Goal: Information Seeking & Learning: Learn about a topic

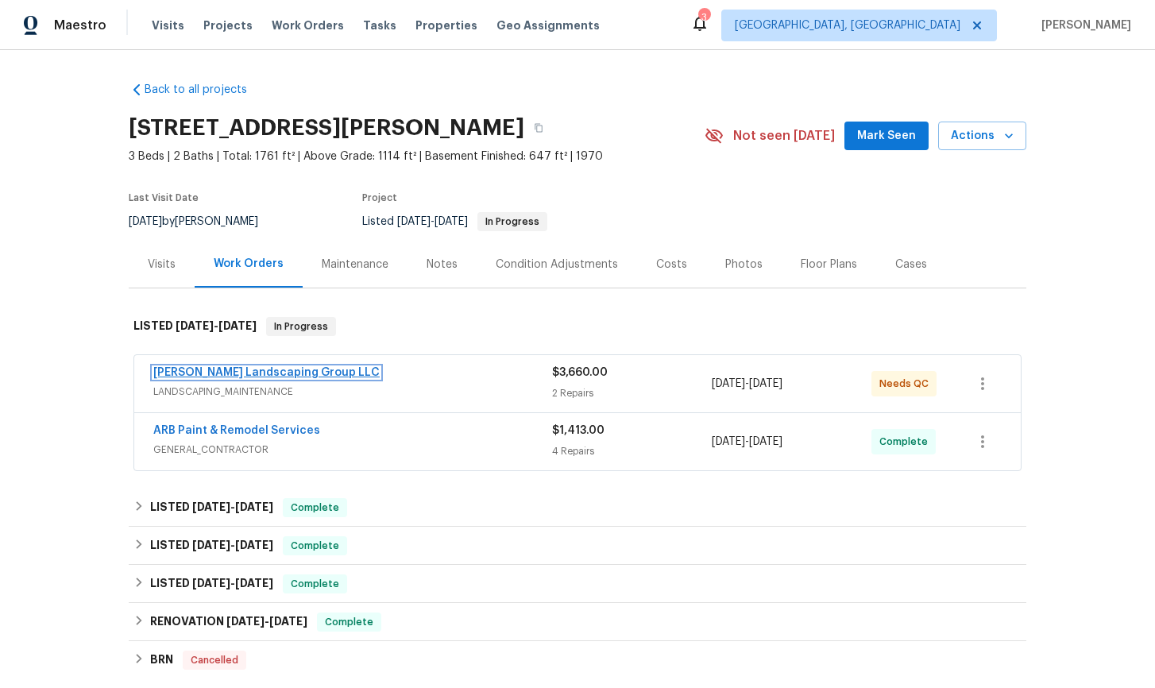
click at [231, 373] on link "[PERSON_NAME] Landscaping Group LLC" at bounding box center [266, 372] width 226 height 11
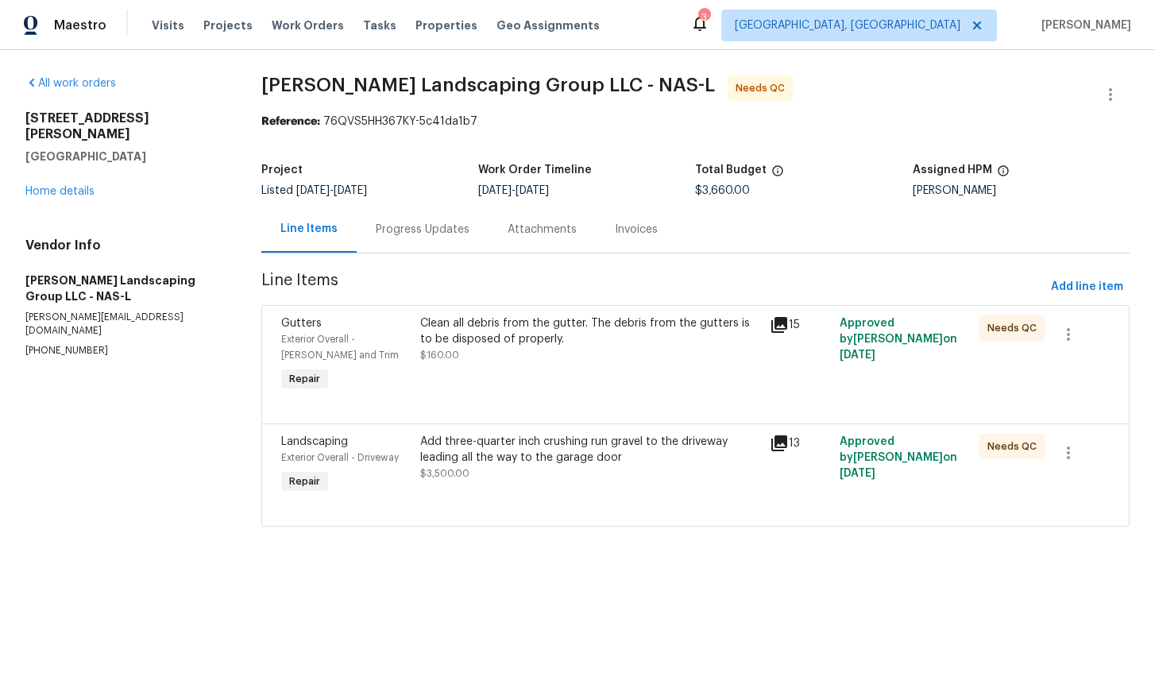
click at [789, 328] on icon at bounding box center [779, 324] width 19 height 19
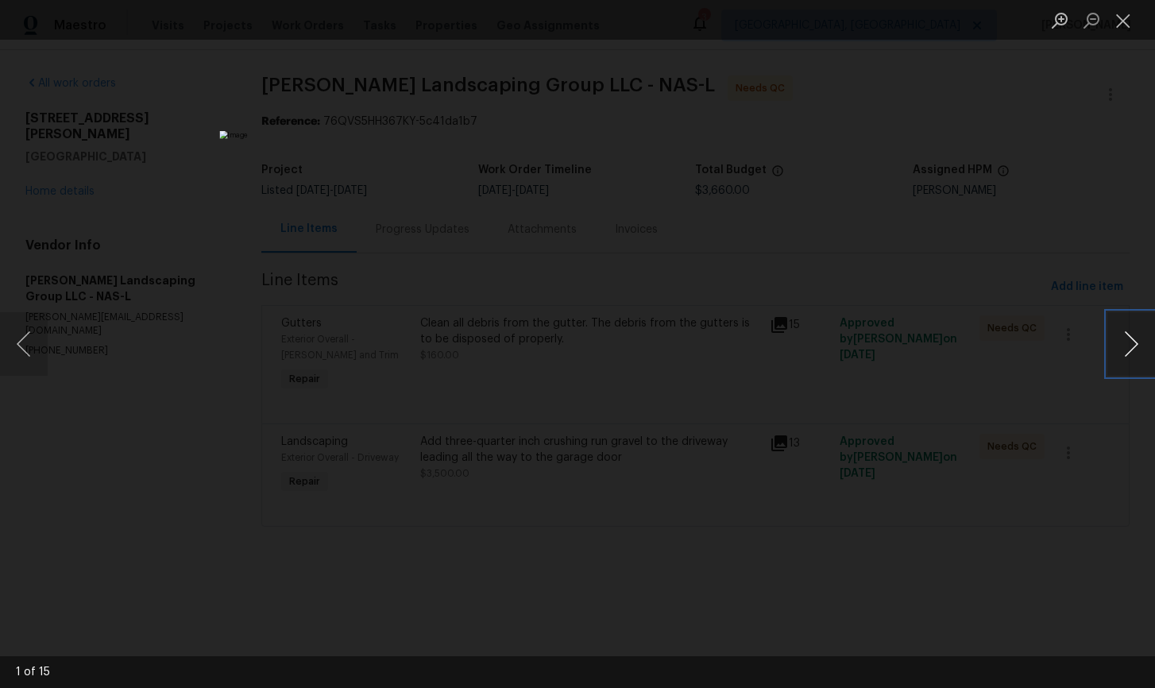
click at [1132, 342] on button "Next image" at bounding box center [1131, 344] width 48 height 64
click at [1119, 21] on button "Close lightbox" at bounding box center [1123, 20] width 32 height 28
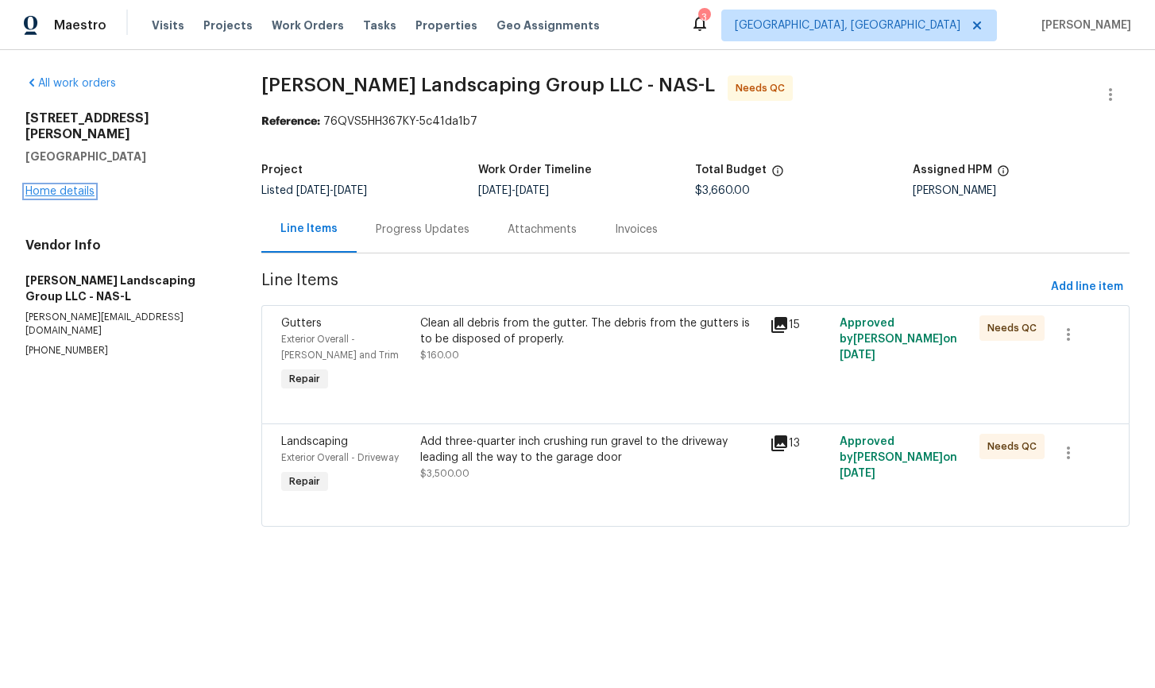
click at [63, 186] on link "Home details" at bounding box center [59, 191] width 69 height 11
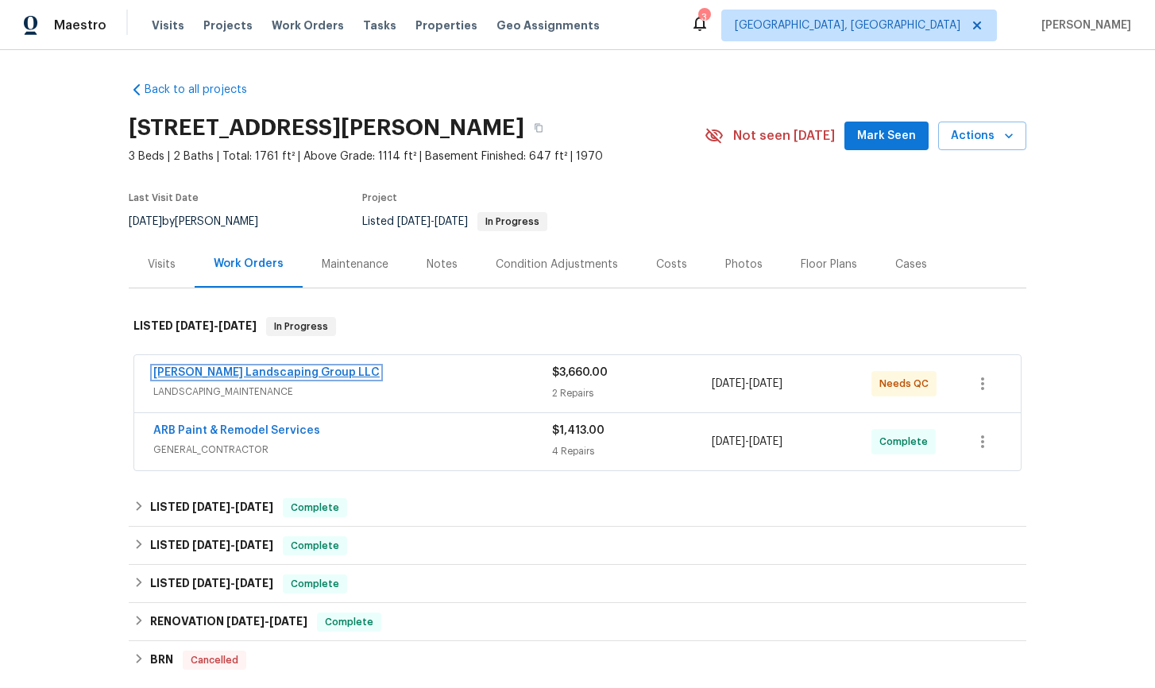
click at [255, 373] on link "Sandoval Landscaping Group LLC" at bounding box center [266, 372] width 226 height 11
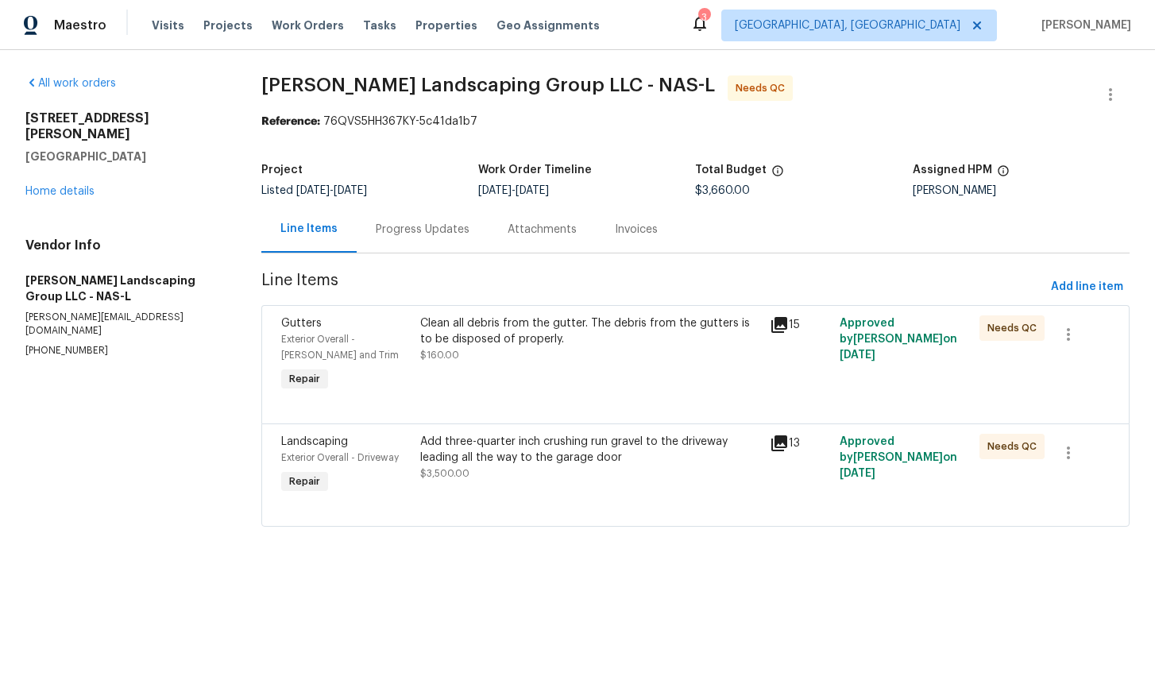
click at [785, 449] on icon at bounding box center [779, 443] width 19 height 19
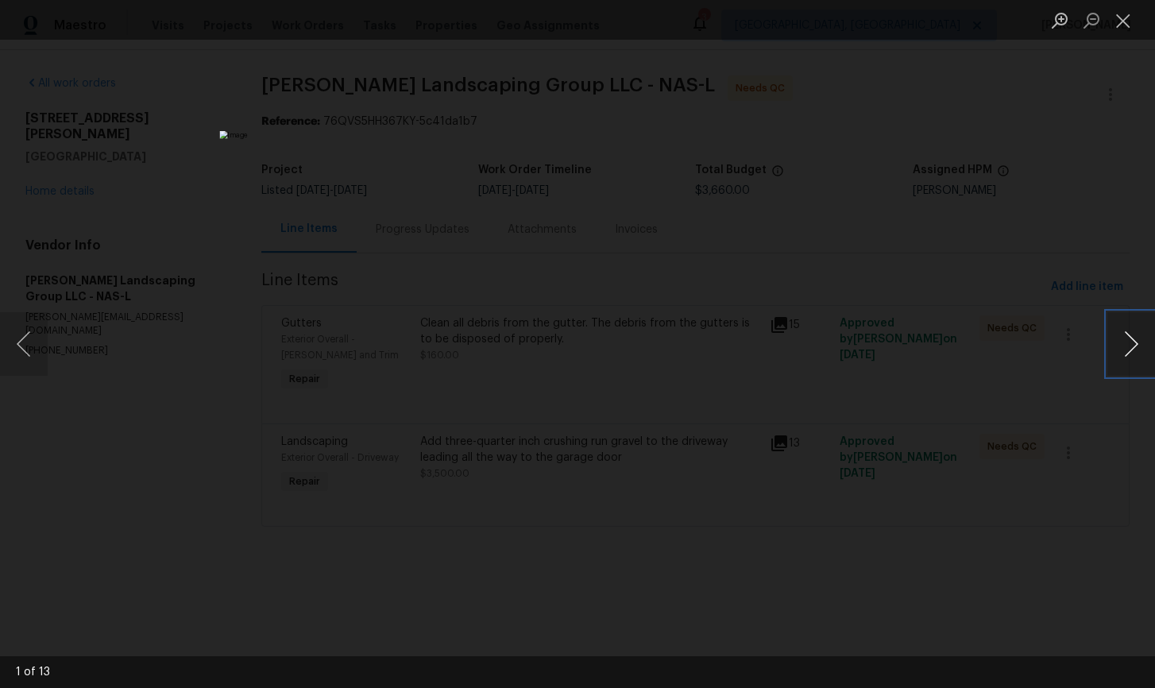
click at [1130, 349] on button "Next image" at bounding box center [1131, 344] width 48 height 64
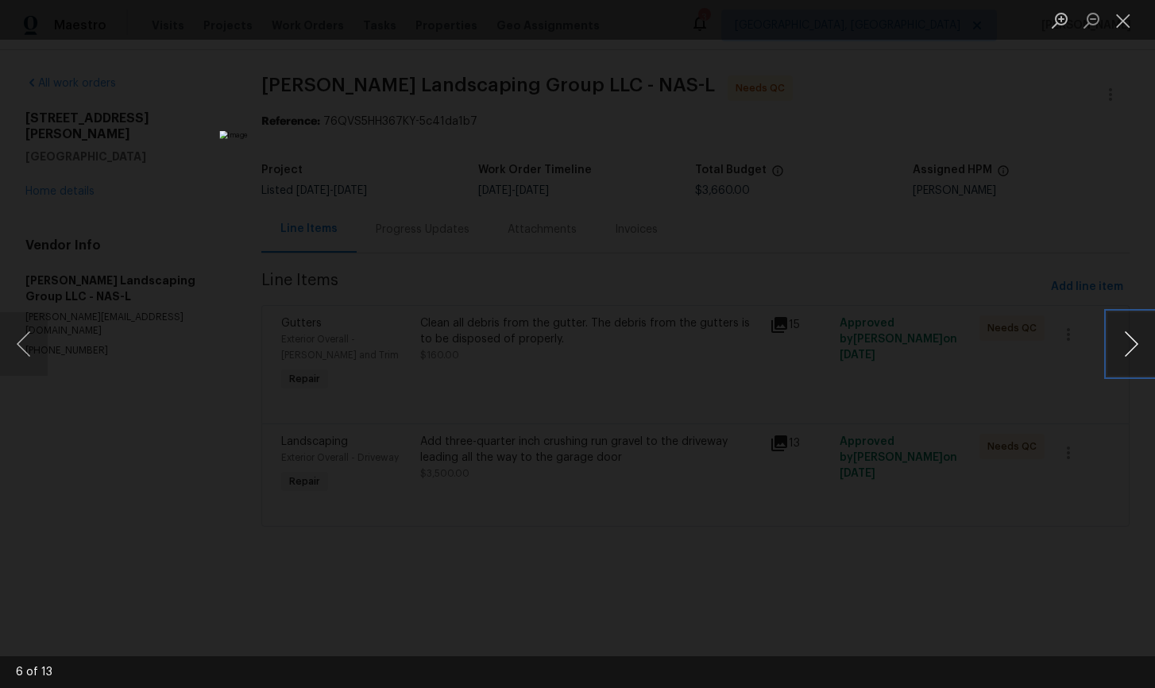
click at [1130, 349] on button "Next image" at bounding box center [1131, 344] width 48 height 64
click at [1120, 25] on button "Close lightbox" at bounding box center [1123, 20] width 32 height 28
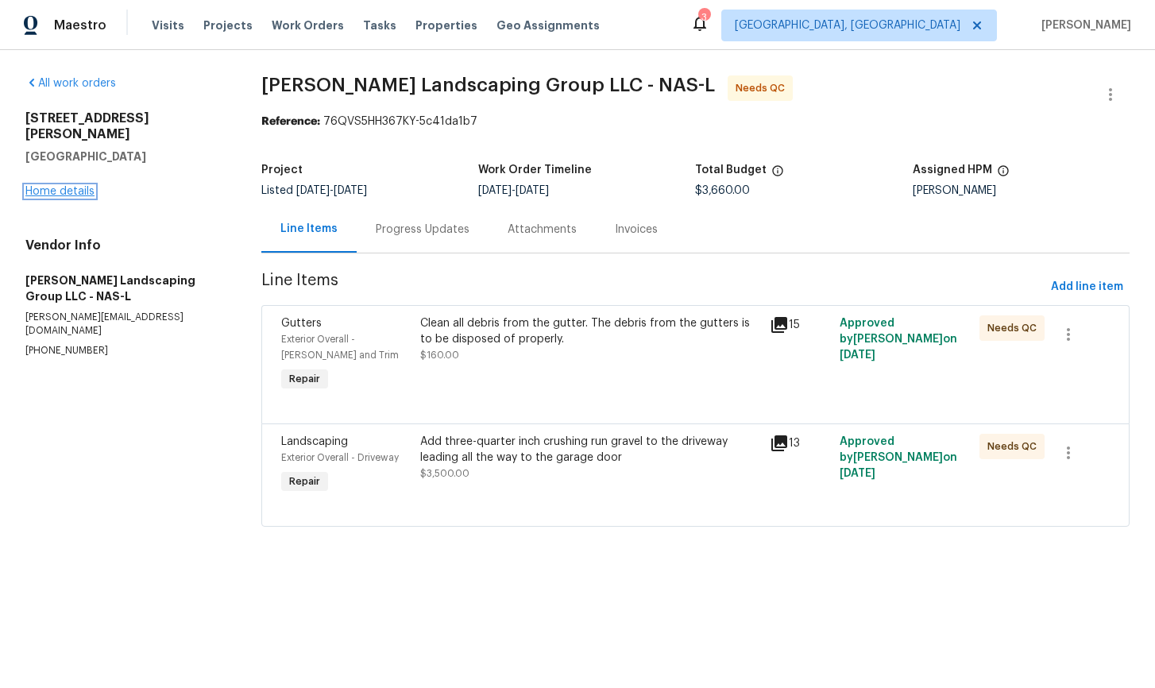
click at [41, 186] on link "Home details" at bounding box center [59, 191] width 69 height 11
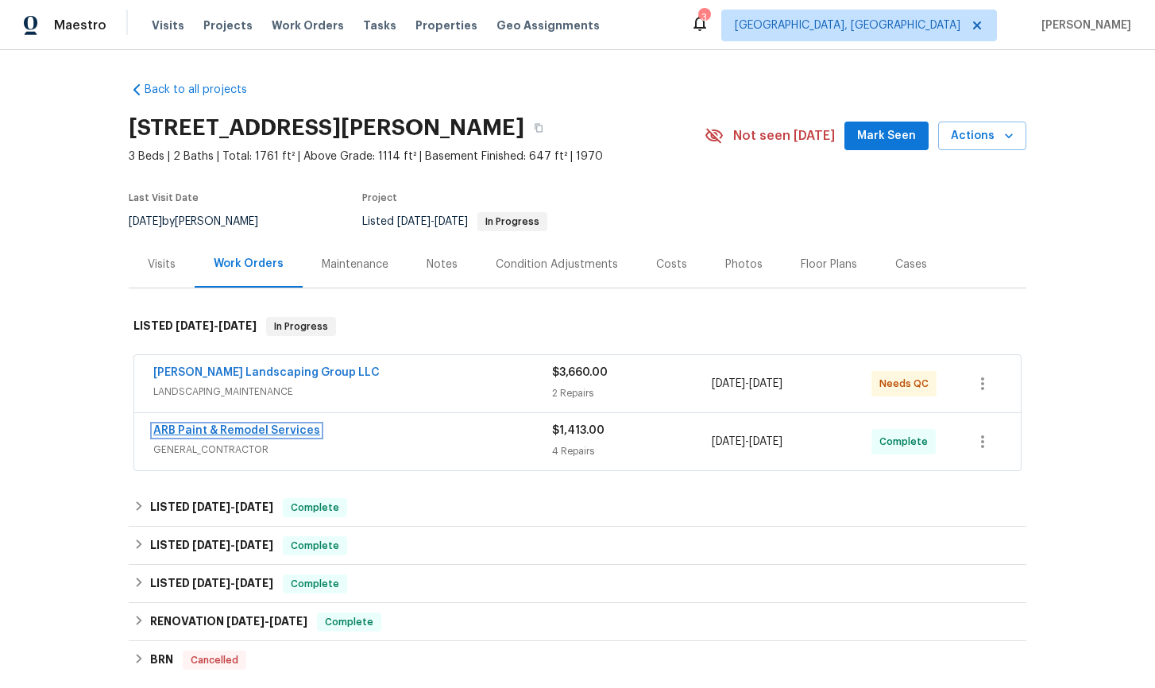
click at [233, 433] on link "ARB Paint & Remodel Services" at bounding box center [236, 430] width 167 height 11
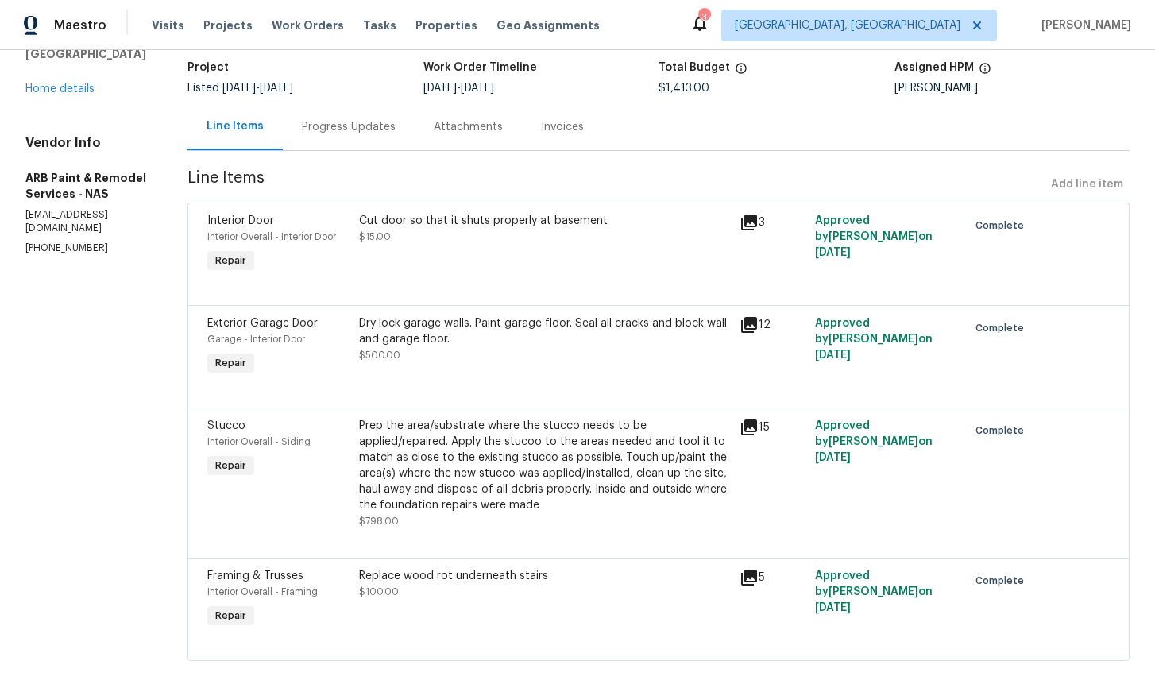
scroll to position [121, 0]
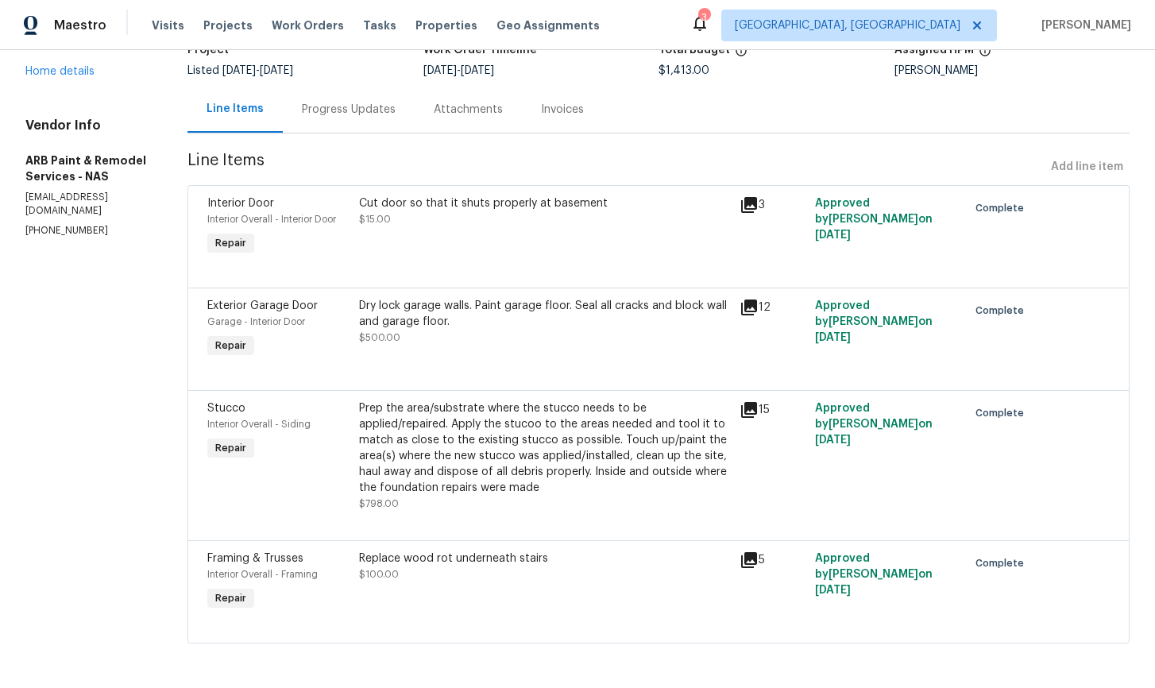
click at [743, 208] on icon at bounding box center [749, 205] width 16 height 16
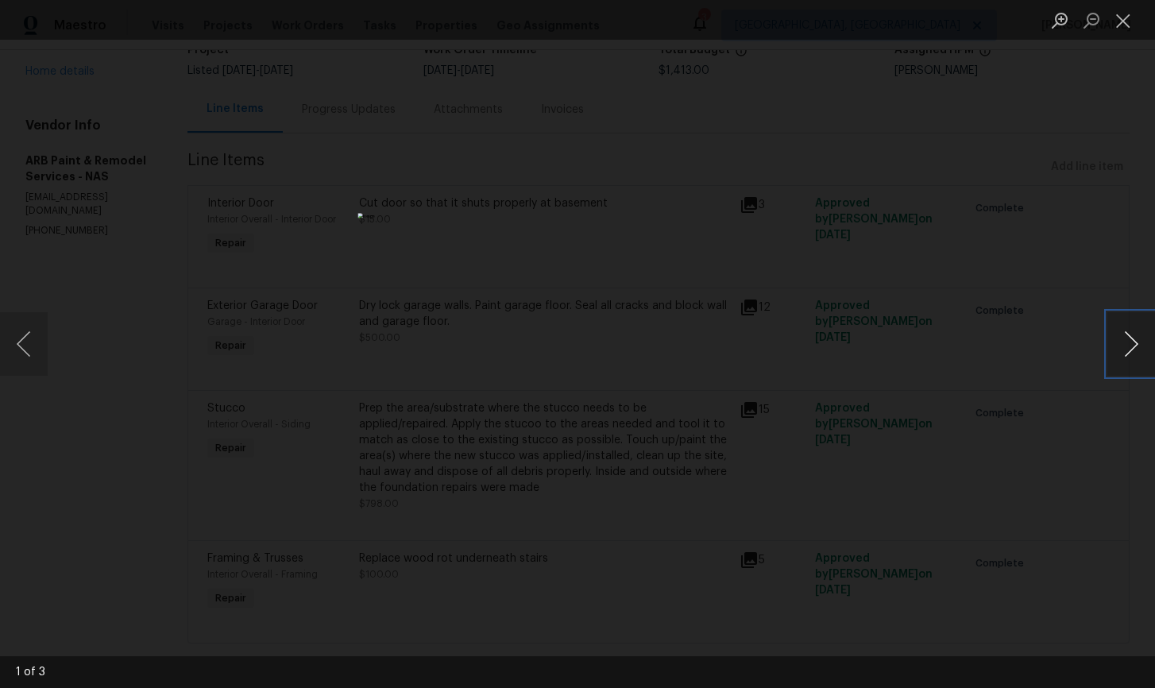
click at [1137, 347] on button "Next image" at bounding box center [1131, 344] width 48 height 64
click at [1123, 23] on button "Close lightbox" at bounding box center [1123, 20] width 32 height 28
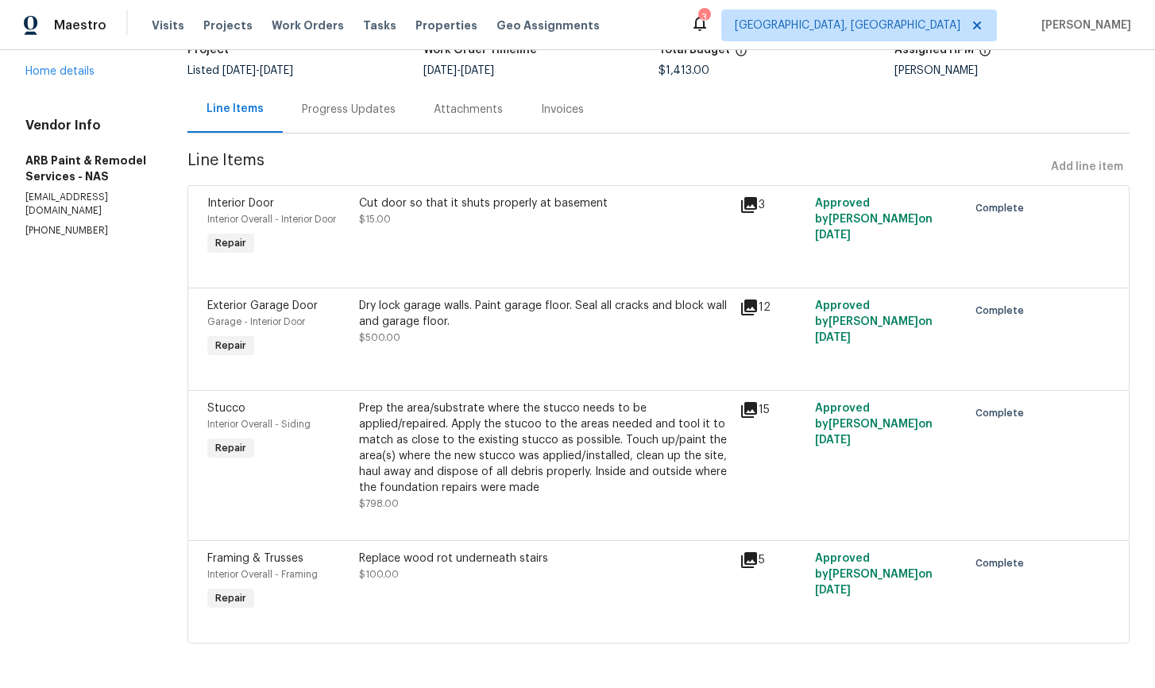
click at [746, 306] on icon at bounding box center [749, 307] width 16 height 16
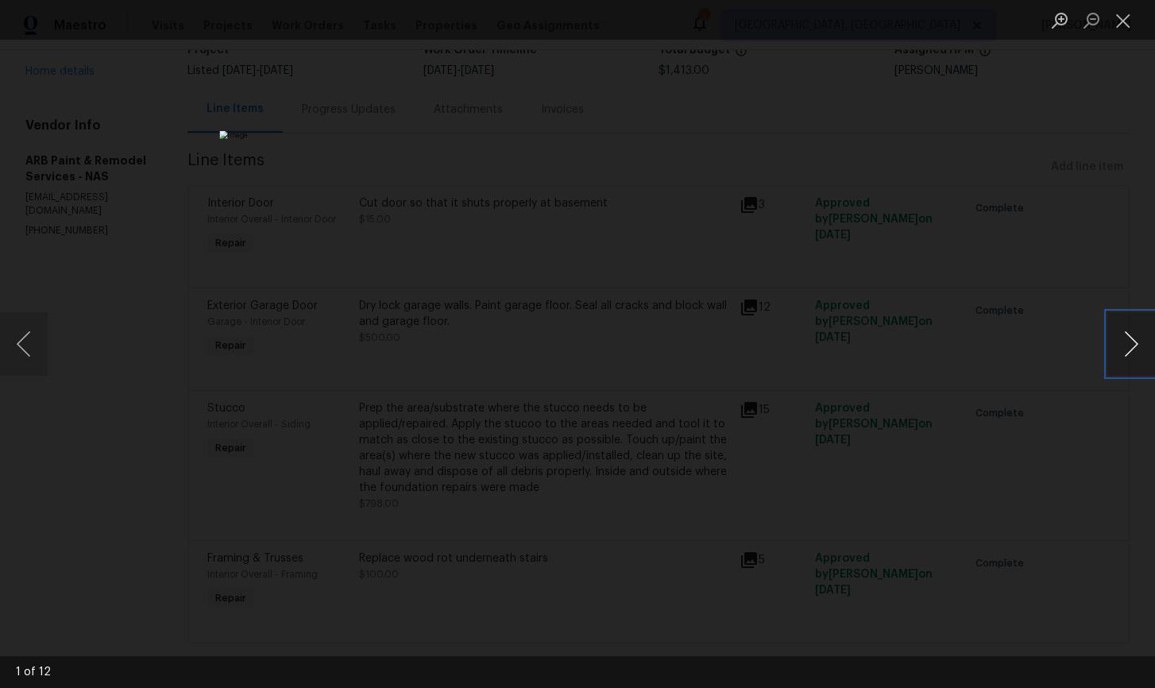
click at [1133, 347] on button "Next image" at bounding box center [1131, 344] width 48 height 64
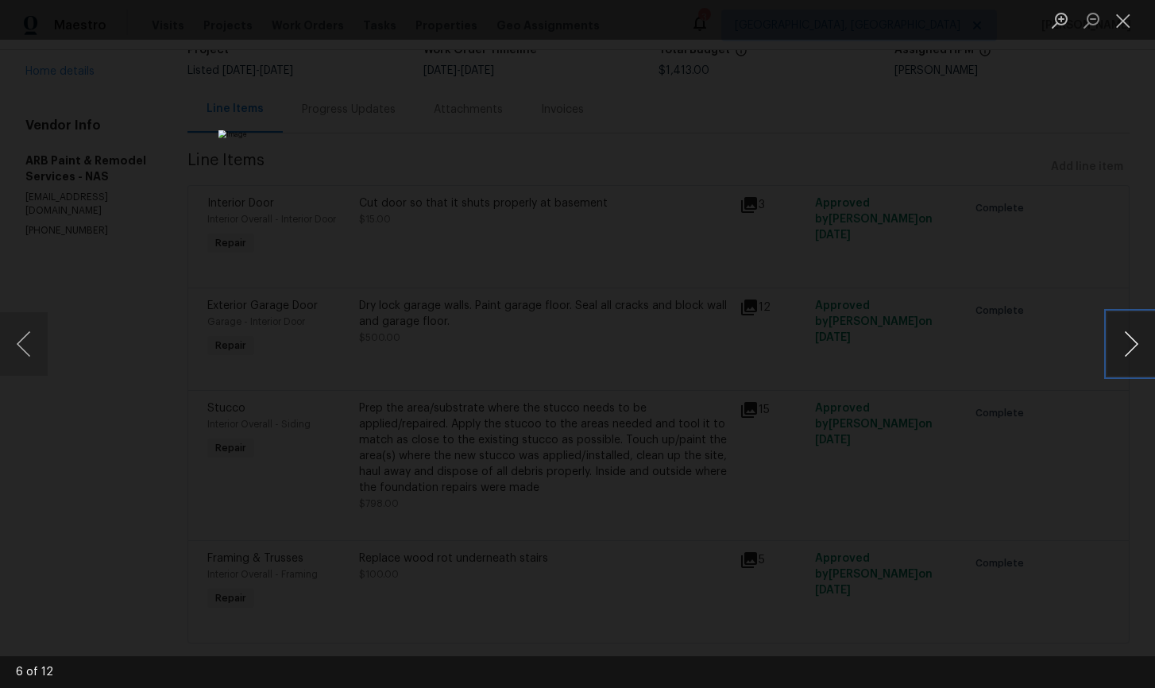
click at [1133, 347] on button "Next image" at bounding box center [1131, 344] width 48 height 64
click at [1132, 349] on button "Next image" at bounding box center [1131, 344] width 48 height 64
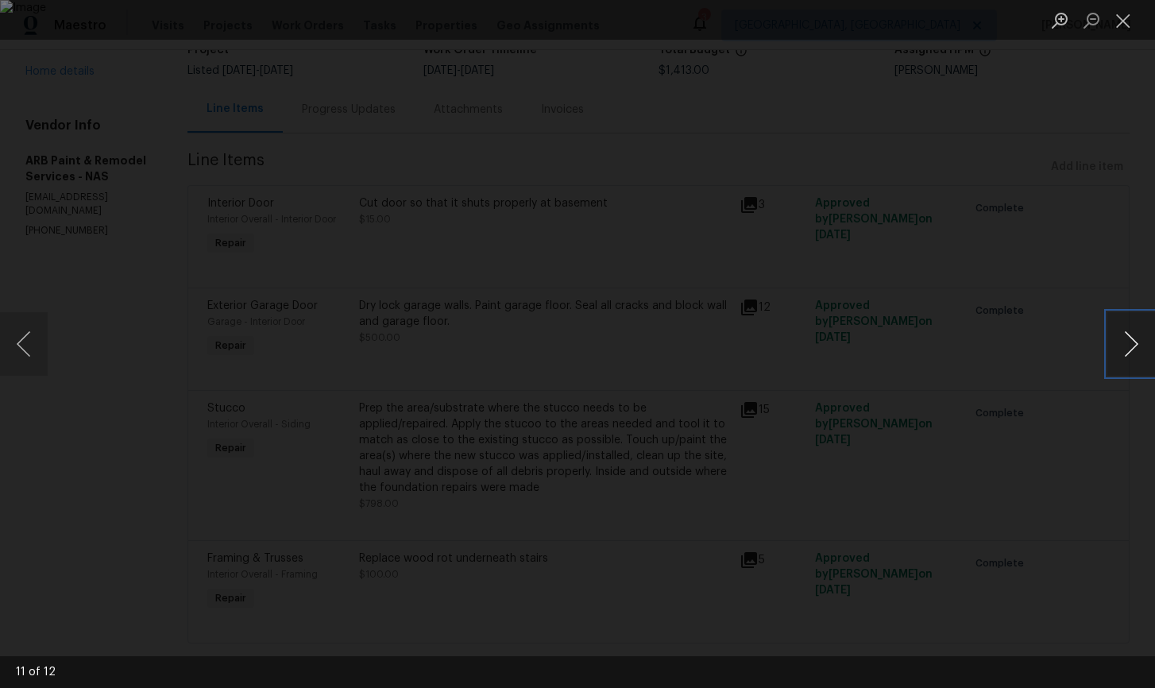
click at [1132, 349] on button "Next image" at bounding box center [1131, 344] width 48 height 64
click at [1126, 23] on button "Close lightbox" at bounding box center [1123, 20] width 32 height 28
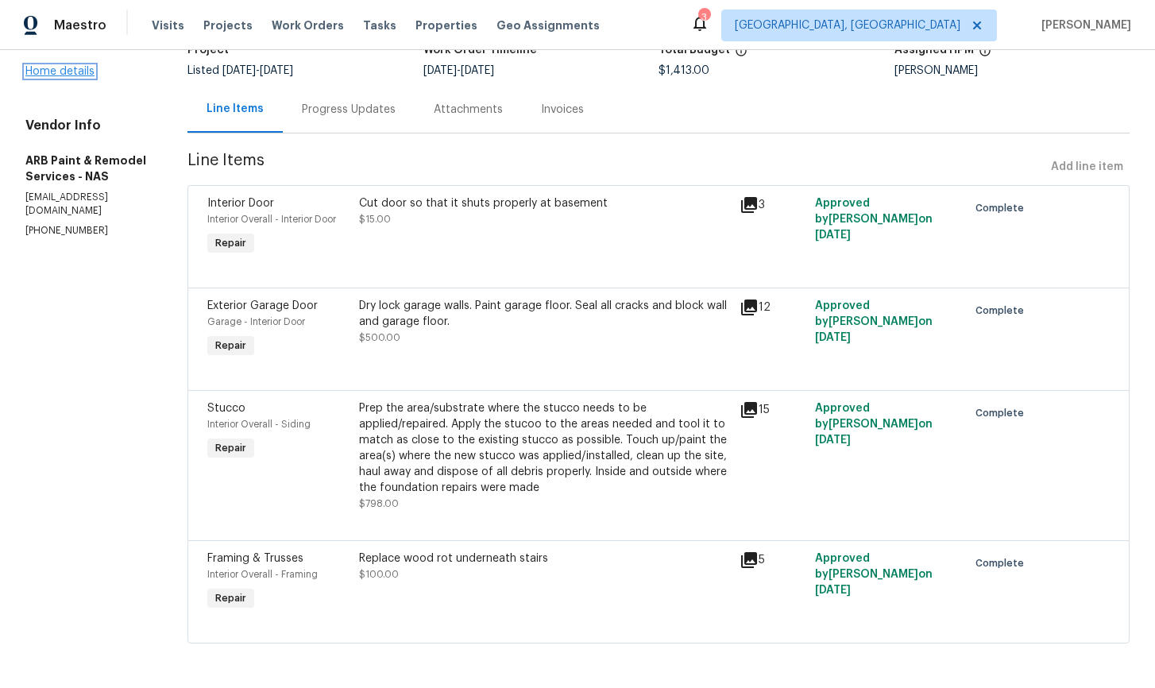
click at [82, 71] on link "Home details" at bounding box center [59, 71] width 69 height 11
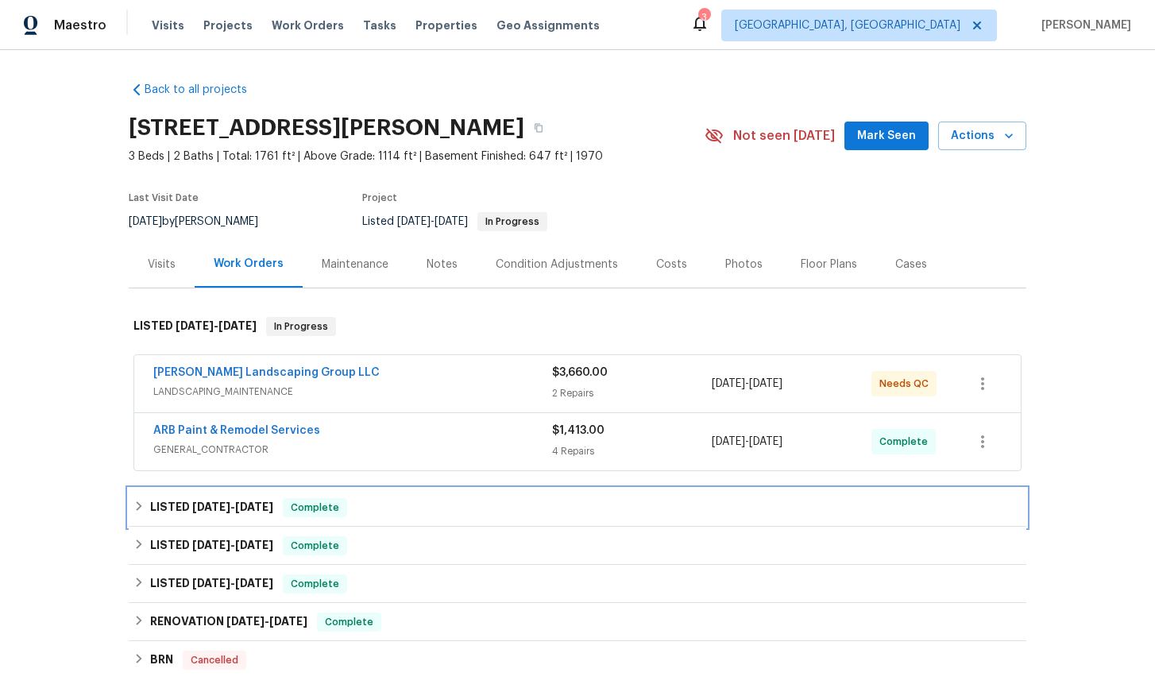
click at [137, 506] on icon at bounding box center [138, 505] width 11 height 11
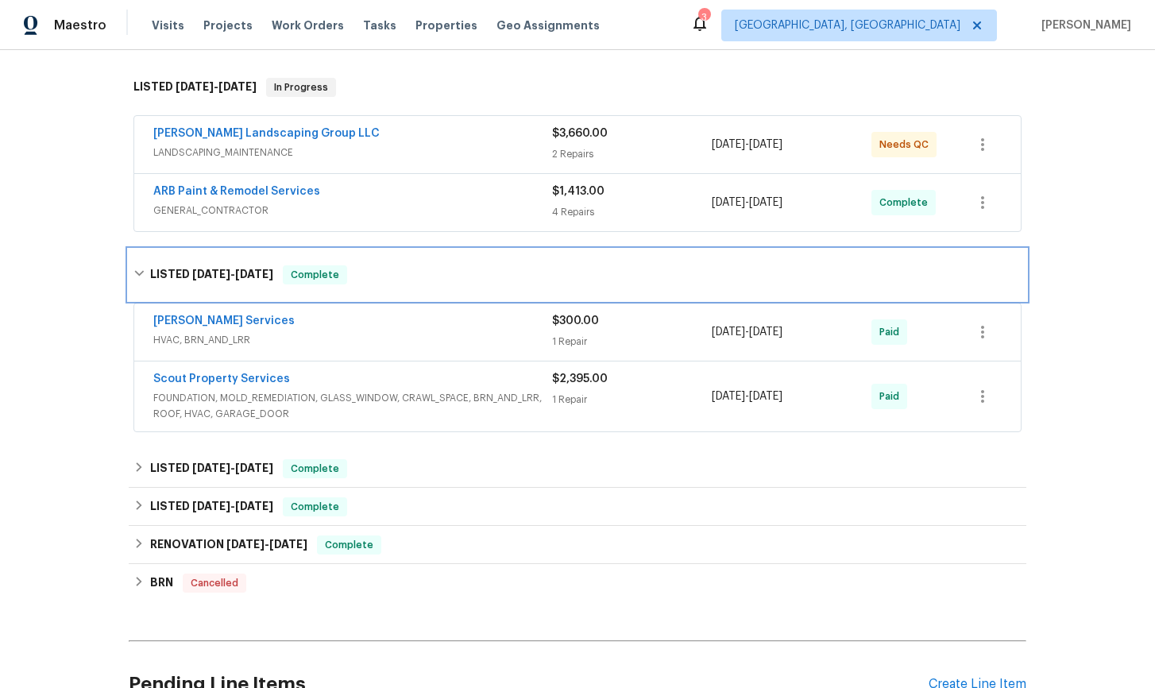
scroll to position [241, 0]
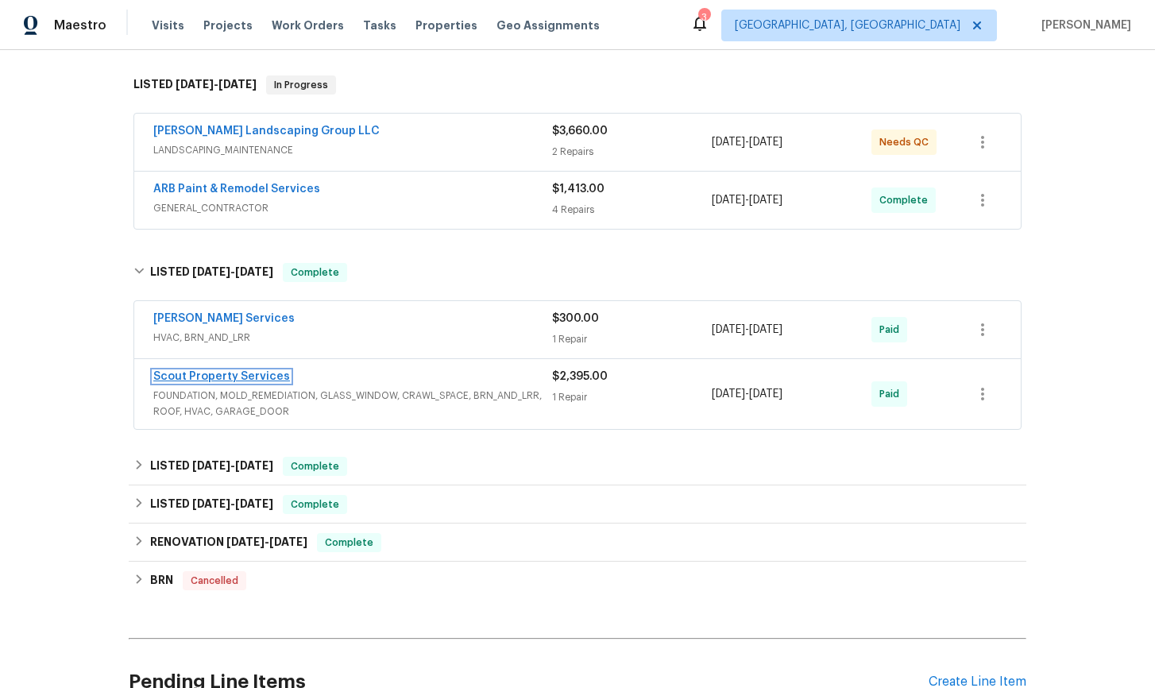
click at [190, 375] on link "Scout Property Services" at bounding box center [221, 376] width 137 height 11
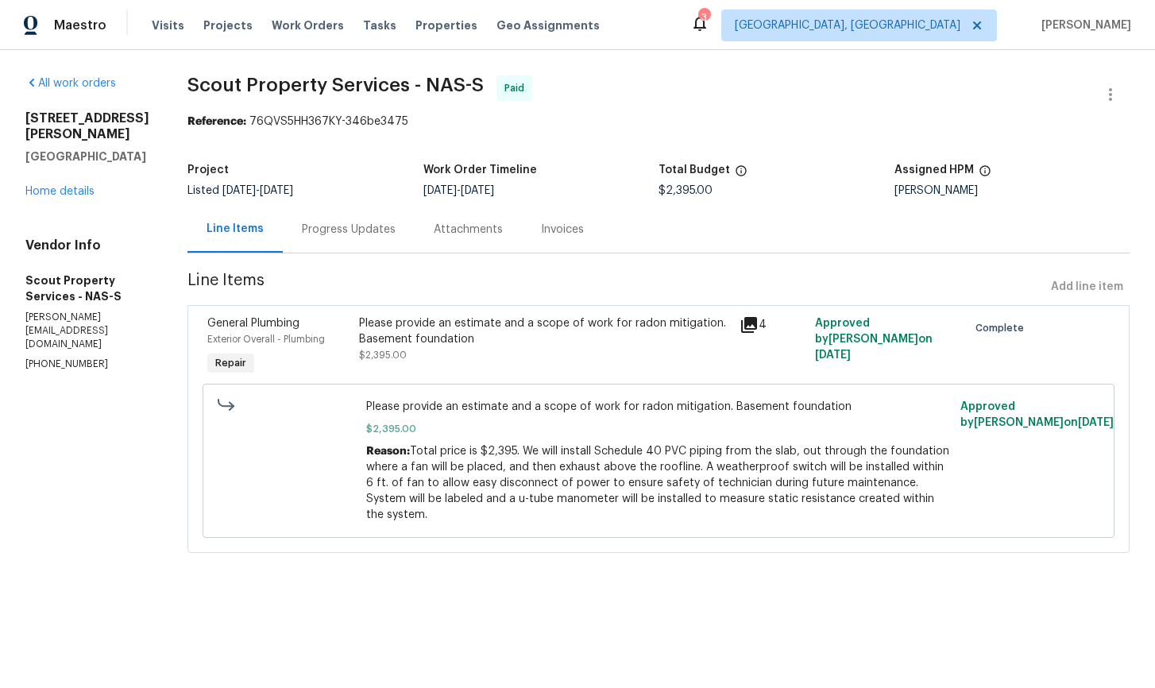
click at [327, 230] on div "Progress Updates" at bounding box center [349, 230] width 94 height 16
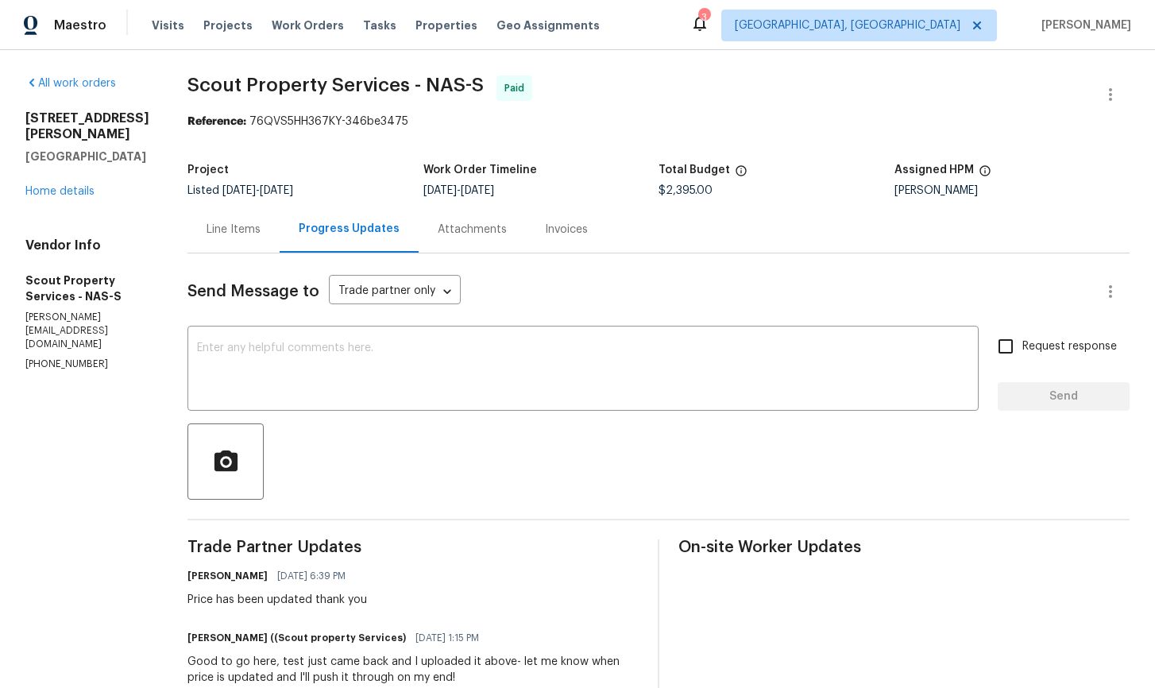
click at [207, 237] on div "Line Items" at bounding box center [234, 230] width 54 height 16
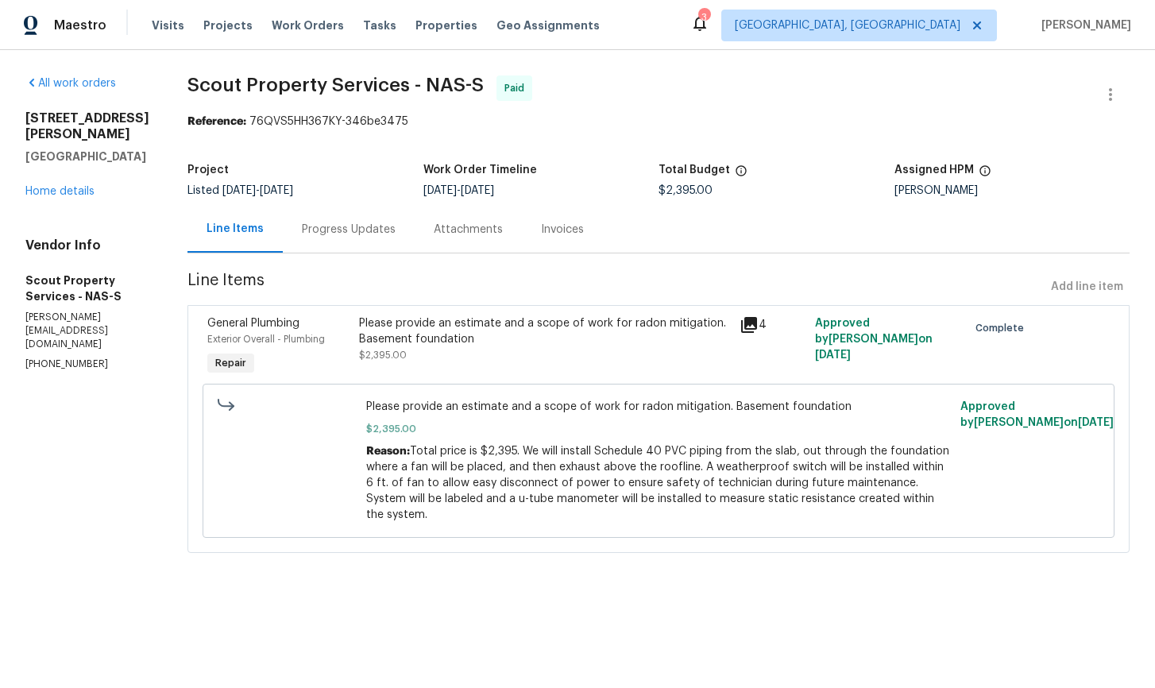
click at [741, 324] on icon at bounding box center [749, 325] width 16 height 16
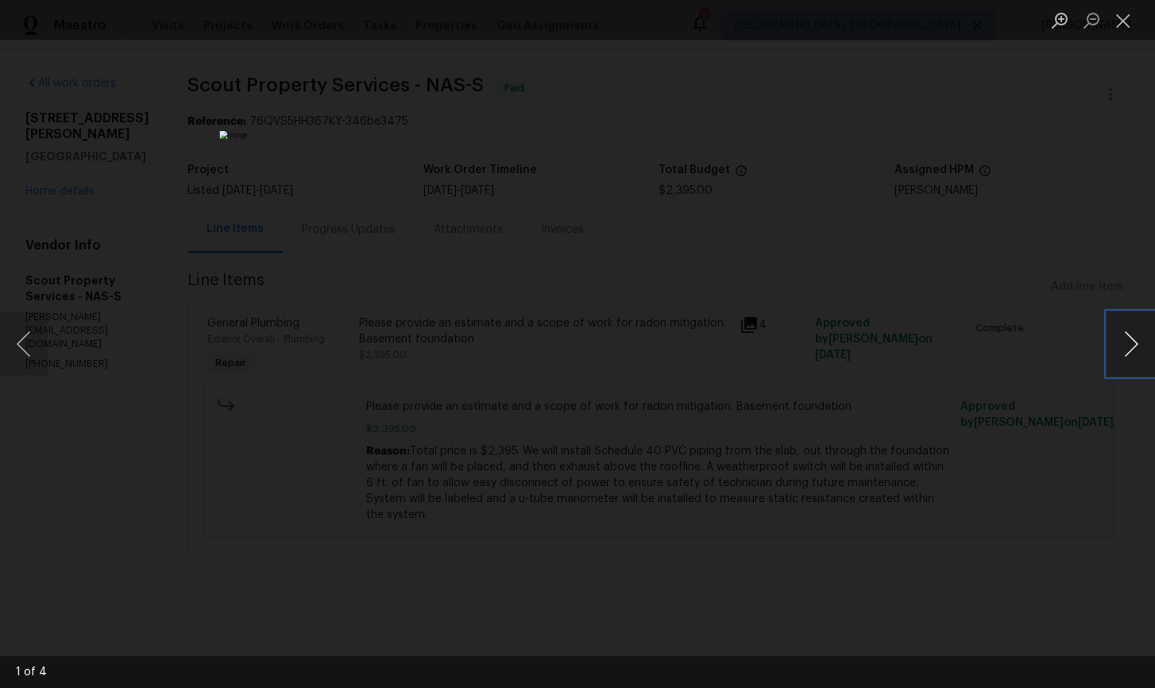
click at [1128, 348] on button "Next image" at bounding box center [1131, 344] width 48 height 64
click at [1116, 20] on button "Close lightbox" at bounding box center [1123, 20] width 32 height 28
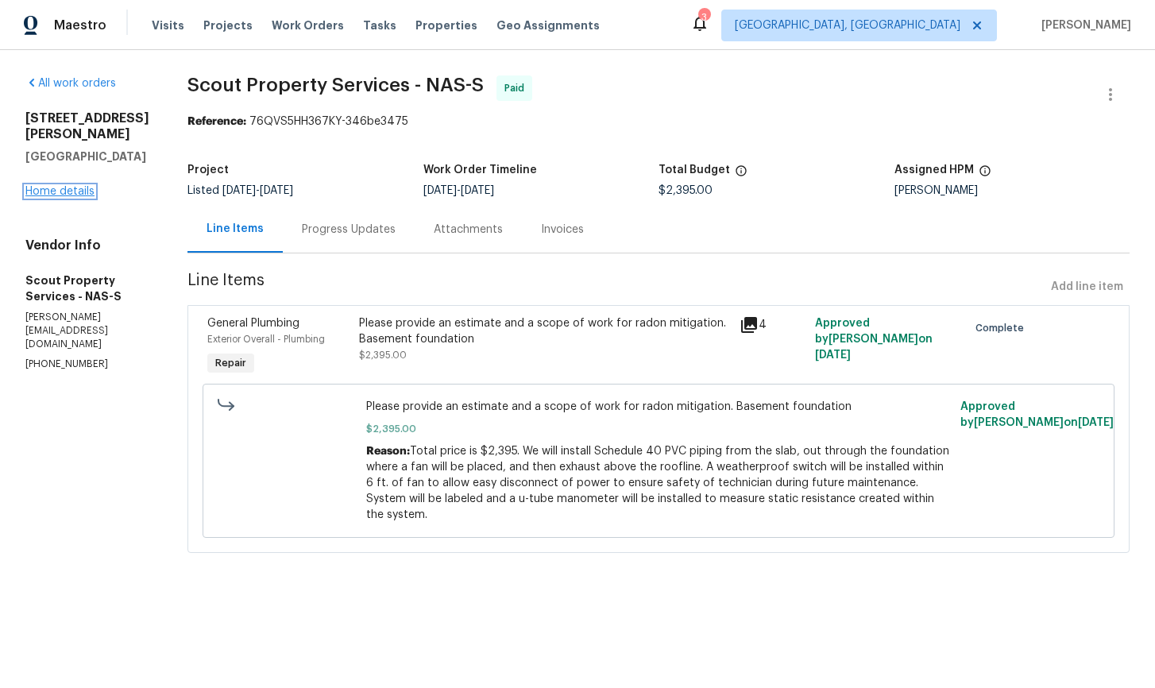
click at [55, 197] on link "Home details" at bounding box center [59, 191] width 69 height 11
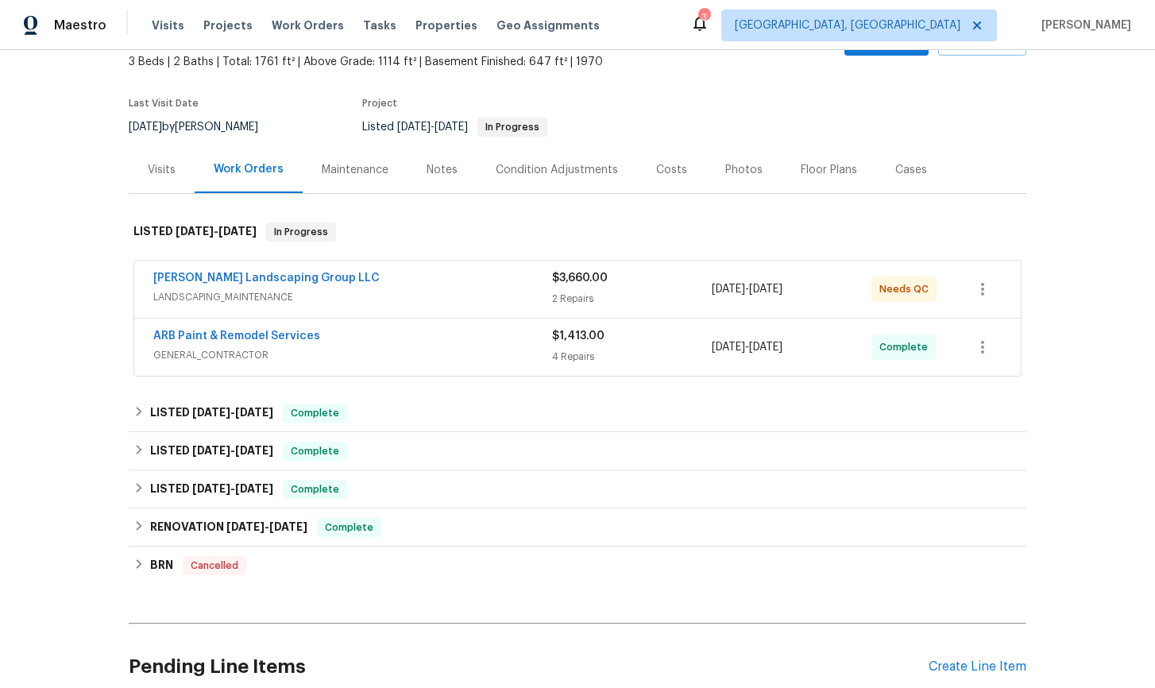
scroll to position [106, 0]
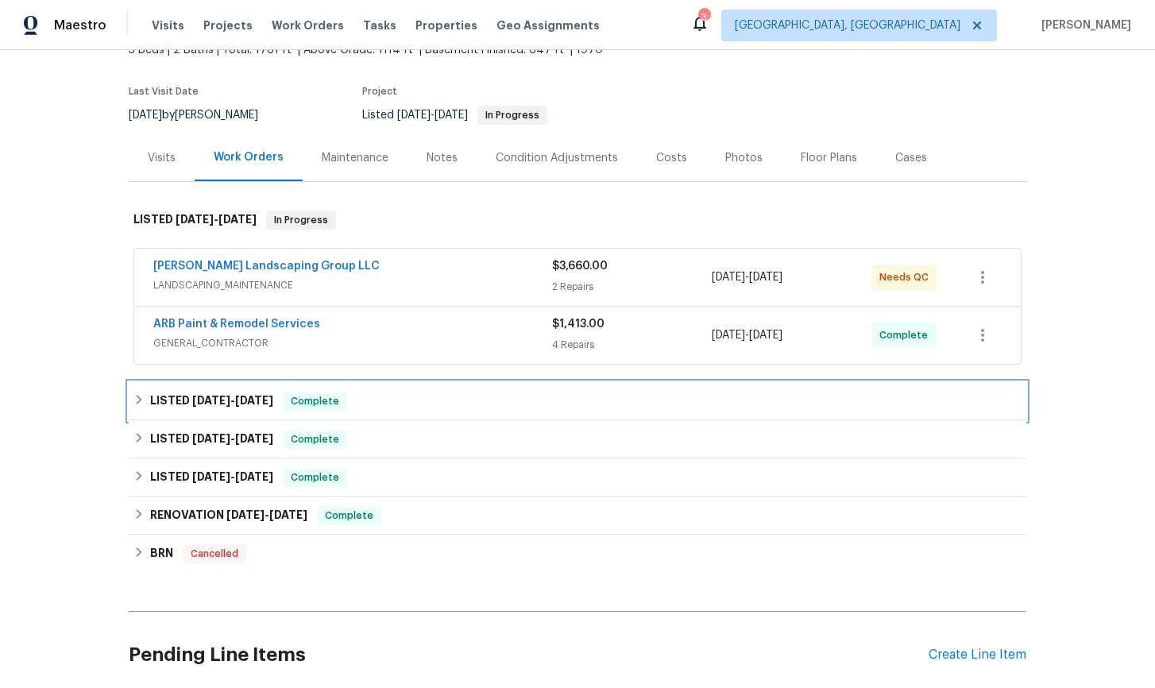
click at [139, 403] on icon at bounding box center [138, 399] width 11 height 11
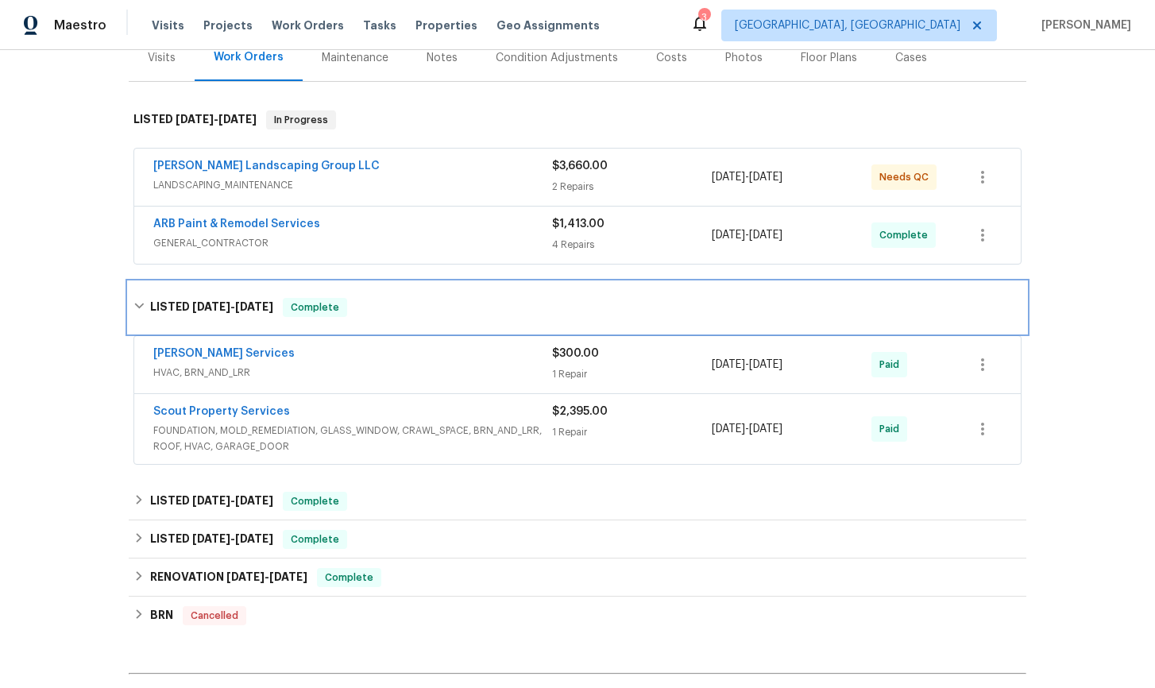
scroll to position [224, 0]
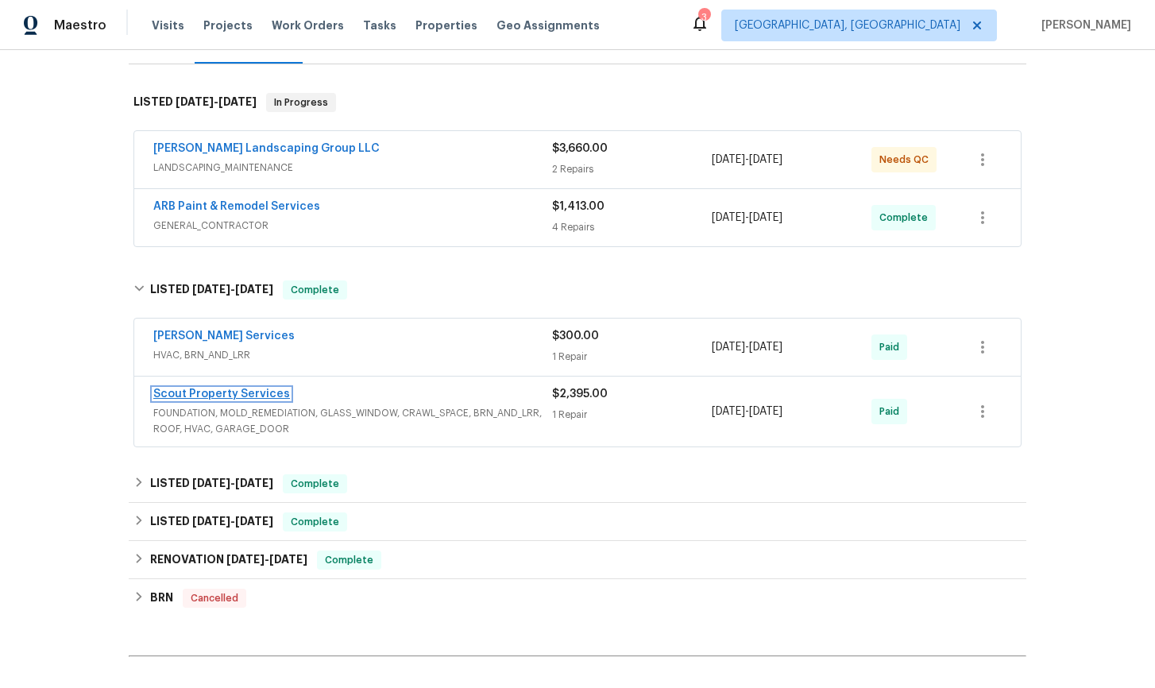
click at [214, 392] on link "Scout Property Services" at bounding box center [221, 393] width 137 height 11
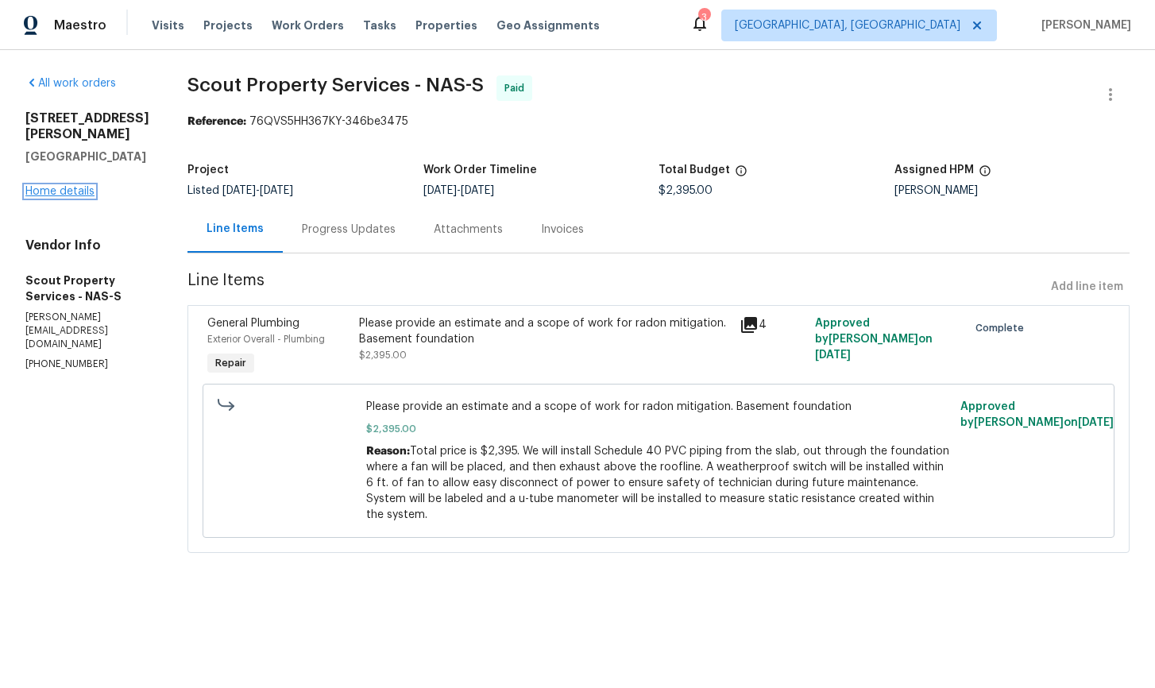
click at [75, 197] on link "Home details" at bounding box center [59, 191] width 69 height 11
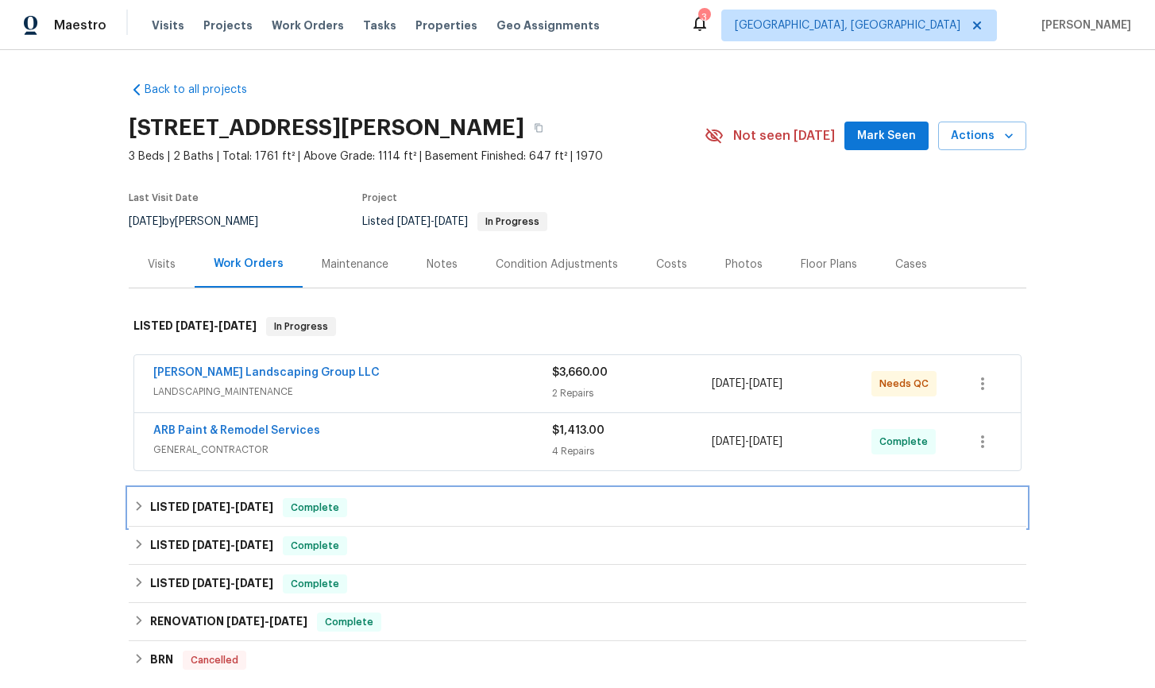
click at [138, 504] on icon at bounding box center [140, 506] width 6 height 10
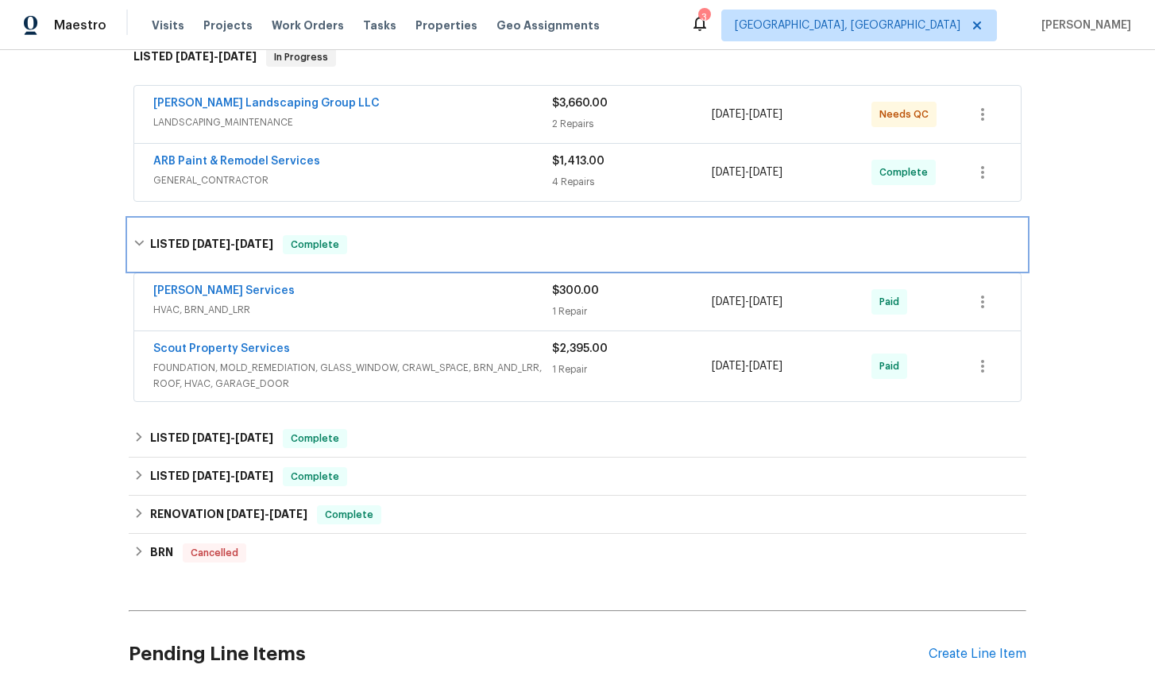
scroll to position [314, 0]
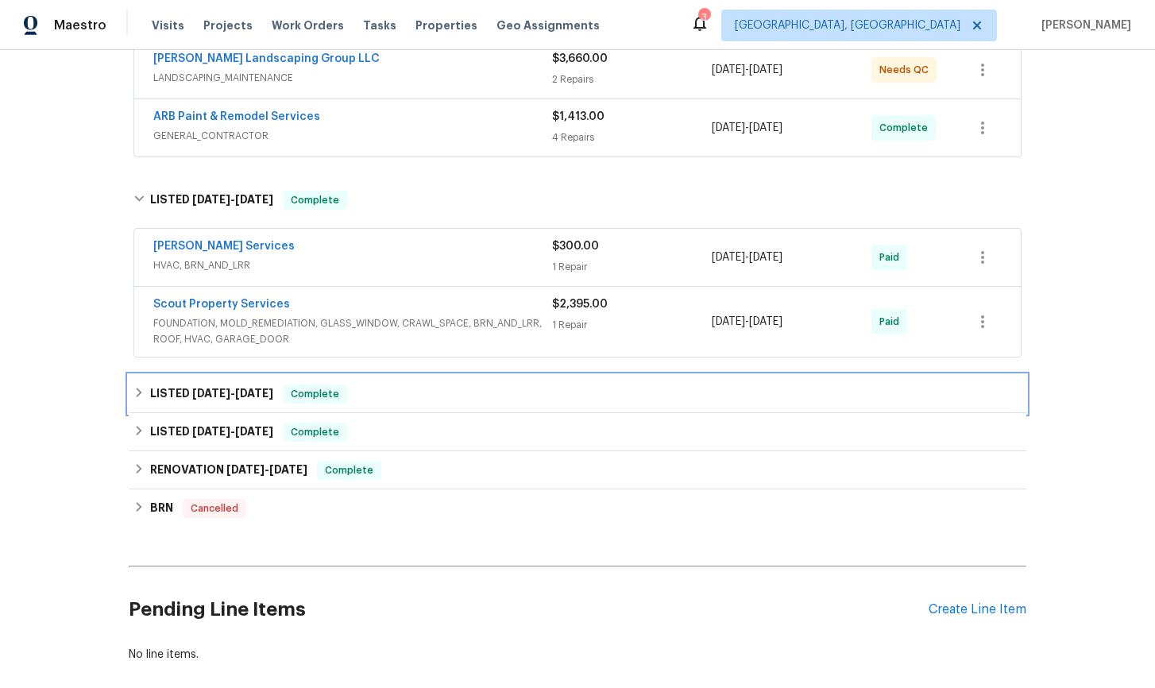
click at [137, 398] on div "LISTED 2/25/25 - 3/4/25 Complete" at bounding box center [577, 393] width 888 height 19
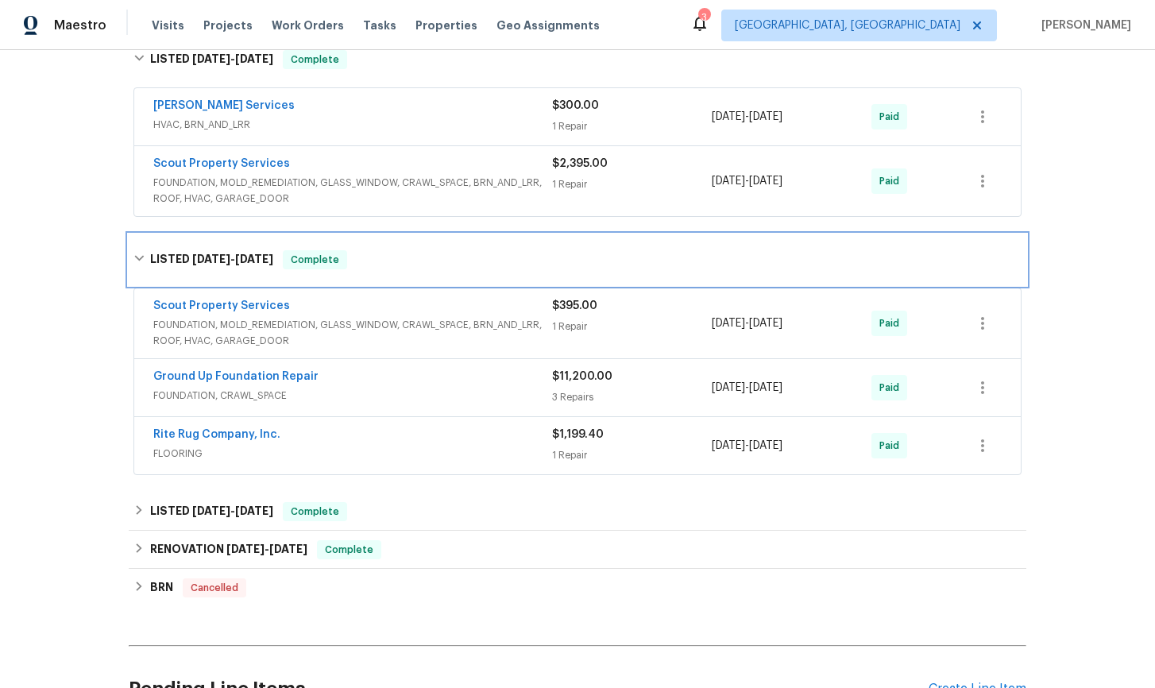
scroll to position [453, 0]
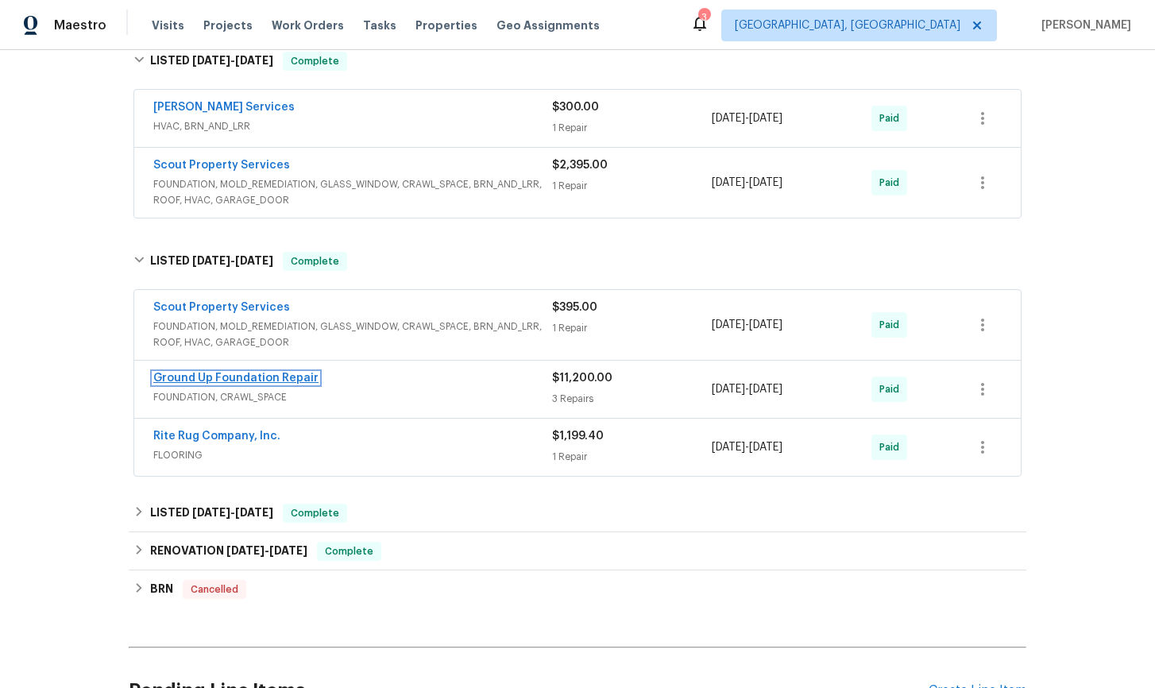
click at [234, 383] on link "Ground Up Foundation Repair" at bounding box center [235, 378] width 165 height 11
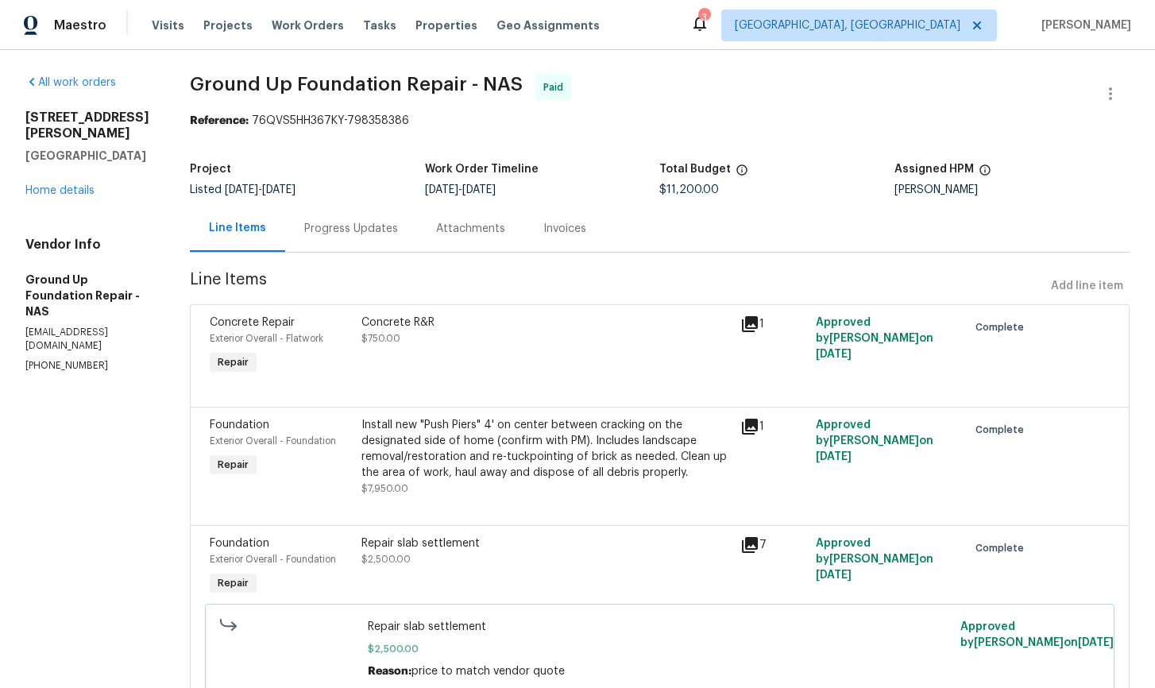
scroll to position [68, 0]
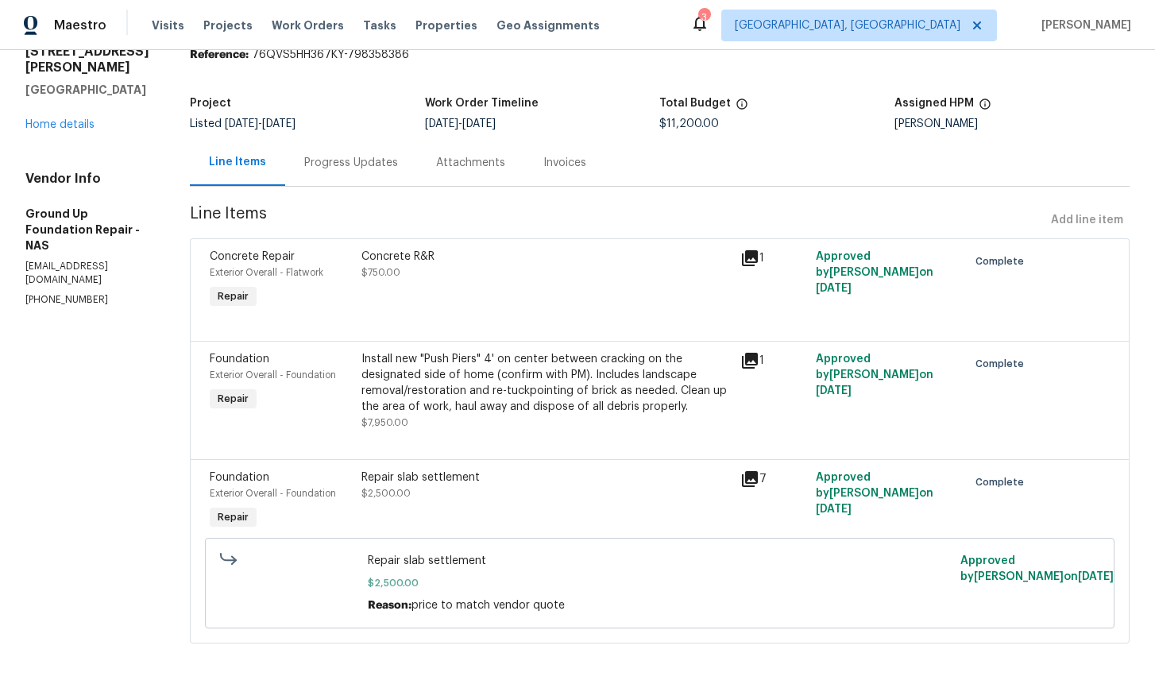
click at [753, 362] on icon at bounding box center [749, 360] width 19 height 19
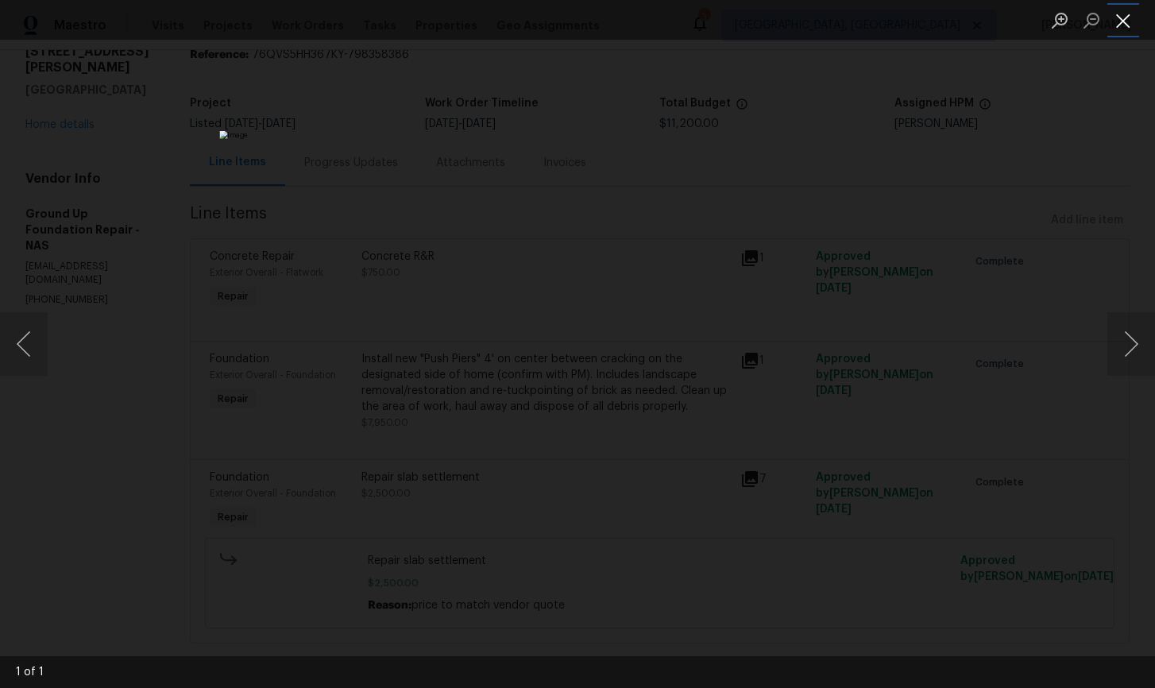
click at [1124, 28] on button "Close lightbox" at bounding box center [1123, 20] width 32 height 28
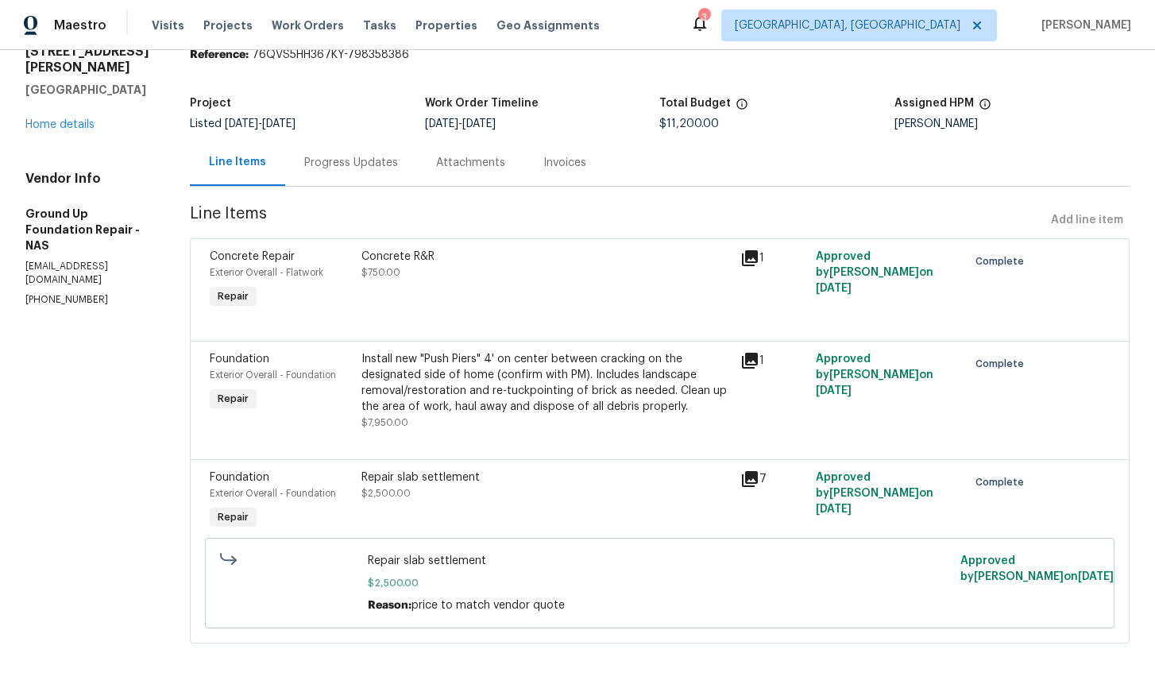
click at [754, 369] on div "1" at bounding box center [772, 390] width 75 height 89
click at [752, 368] on icon at bounding box center [749, 360] width 19 height 19
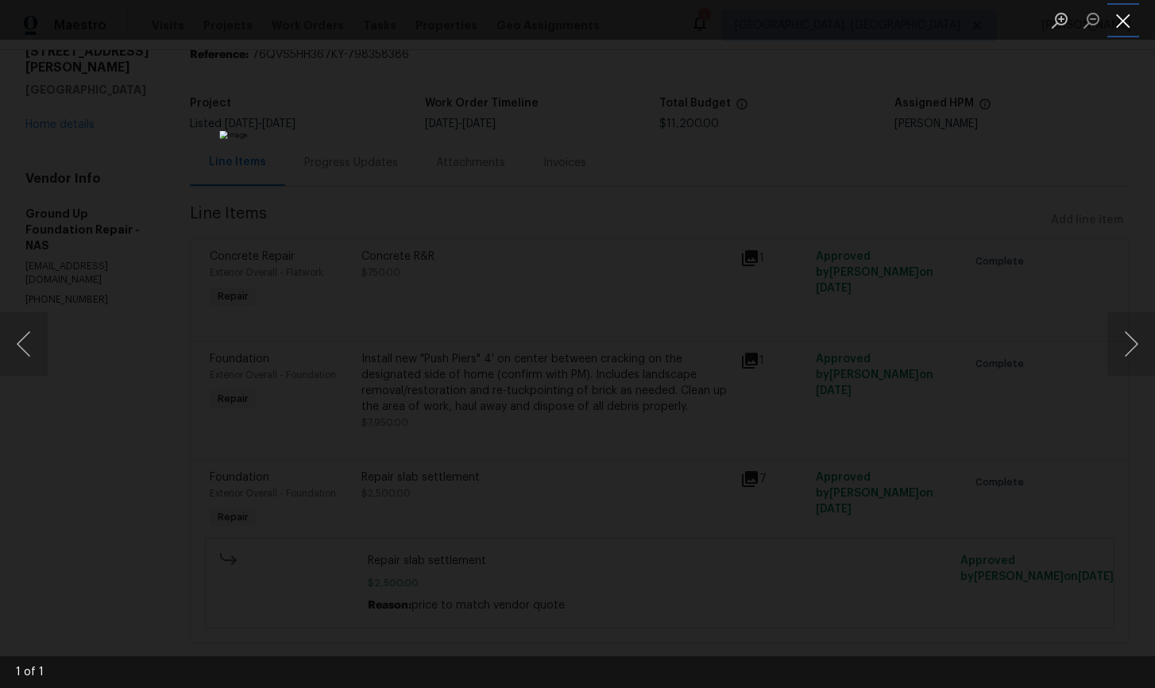
click at [1122, 20] on button "Close lightbox" at bounding box center [1123, 20] width 32 height 28
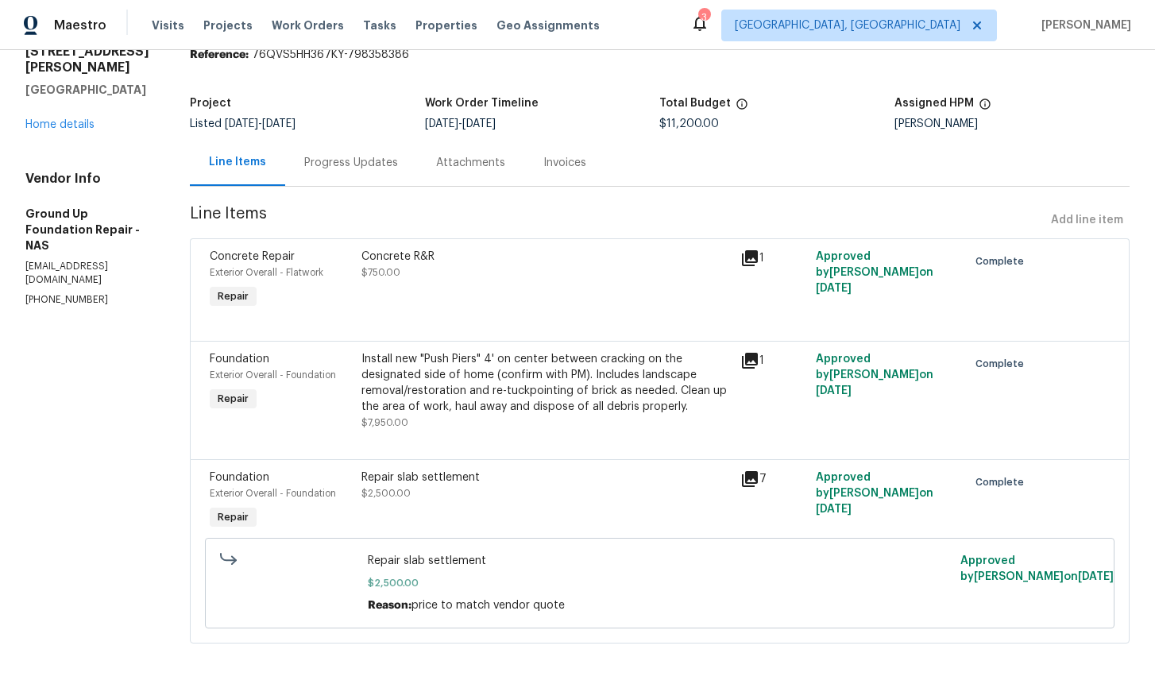
click at [751, 476] on icon at bounding box center [750, 479] width 16 height 16
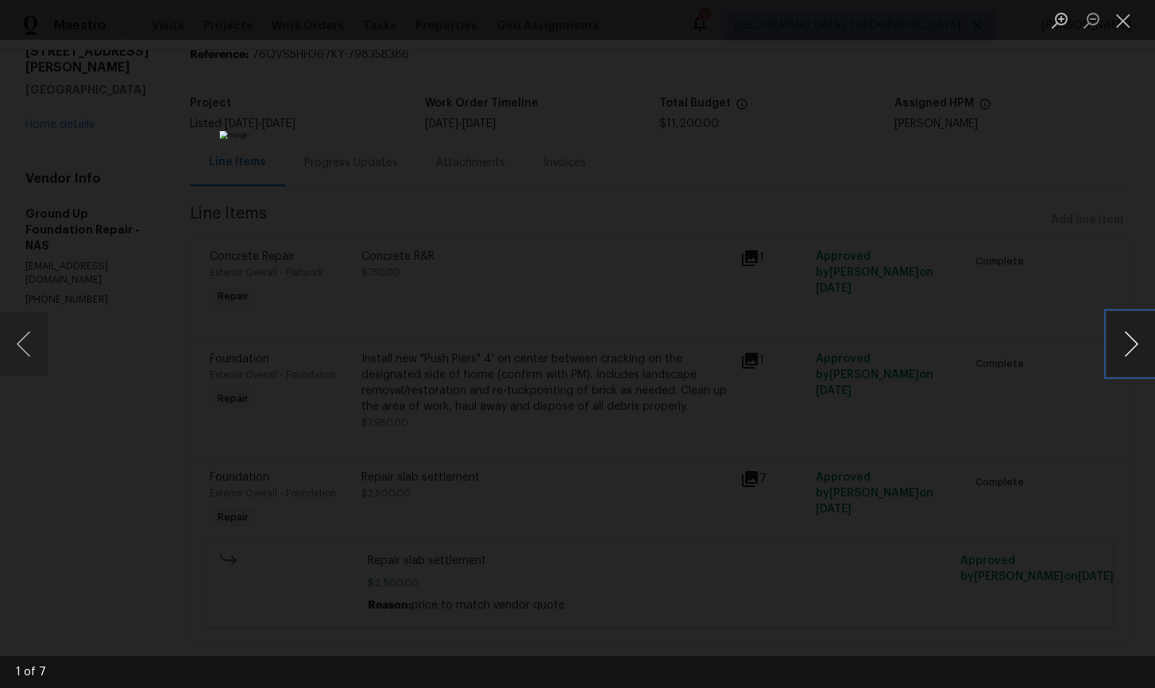
click at [1134, 349] on button "Next image" at bounding box center [1131, 344] width 48 height 64
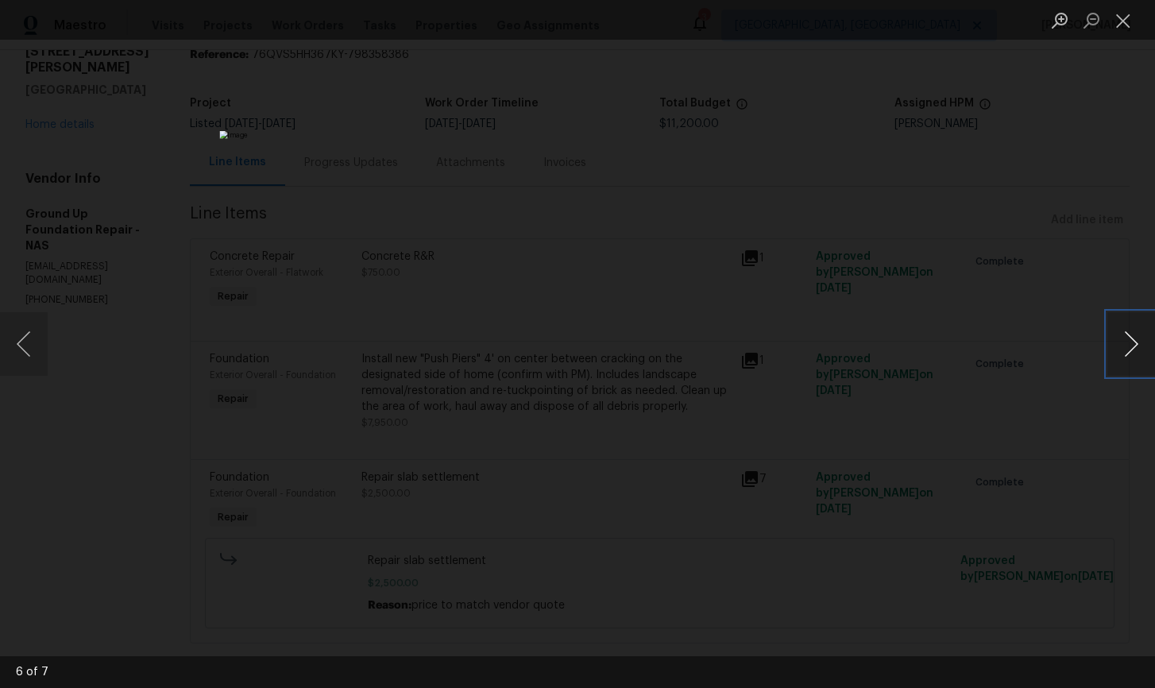
click at [1134, 349] on button "Next image" at bounding box center [1131, 344] width 48 height 64
click at [1126, 21] on button "Close lightbox" at bounding box center [1123, 20] width 32 height 28
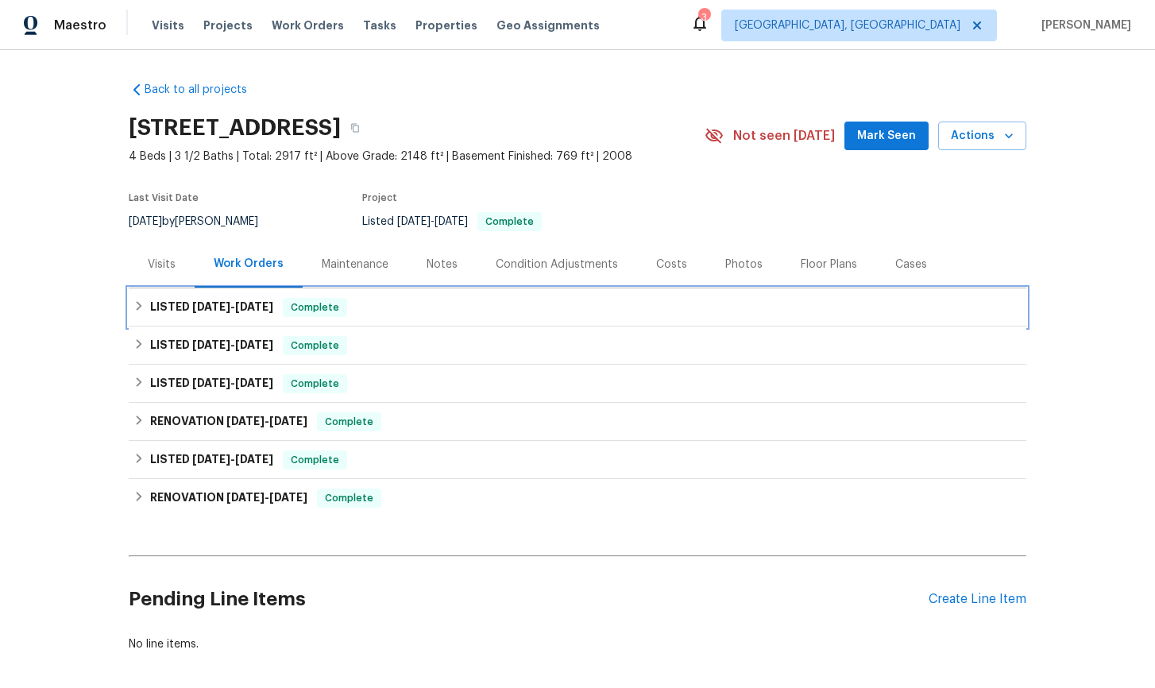
click at [141, 307] on icon at bounding box center [138, 305] width 11 height 11
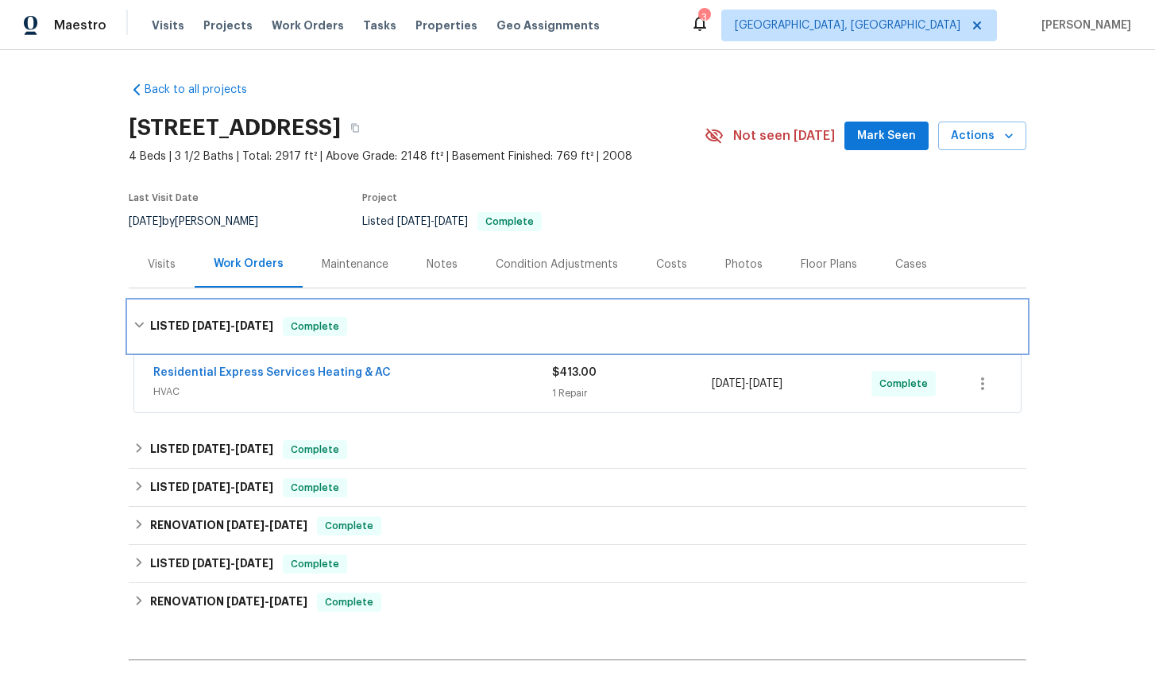
scroll to position [4, 0]
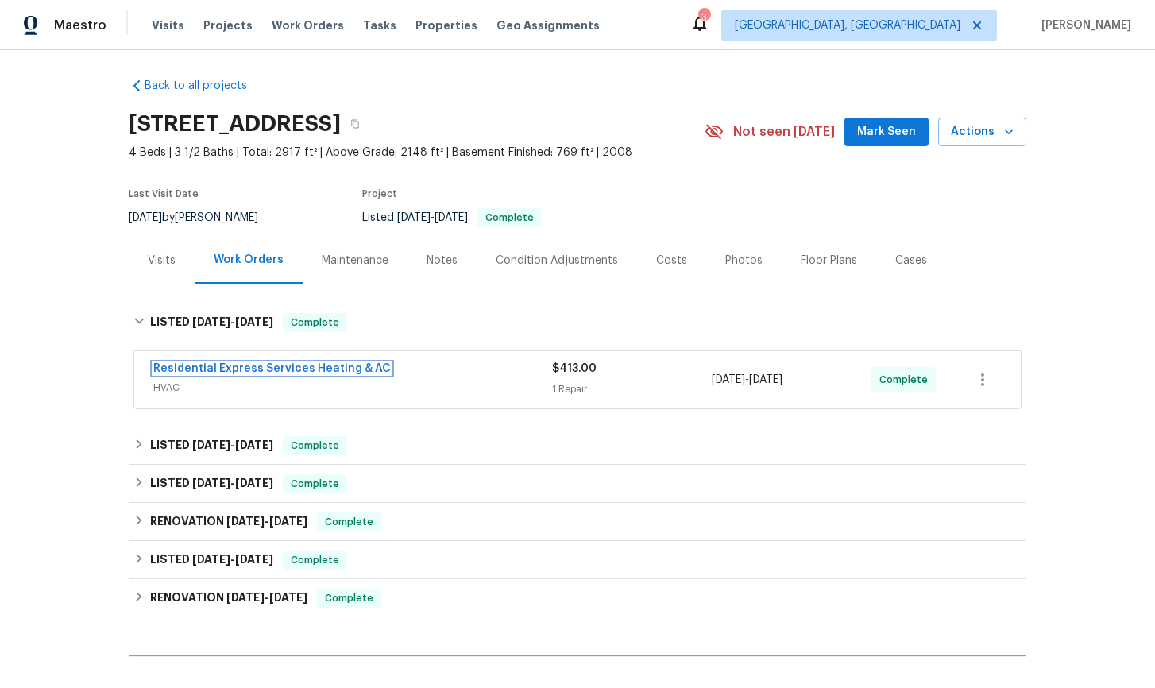
click at [253, 365] on link "Residential Express Services Heating & AC" at bounding box center [271, 368] width 237 height 11
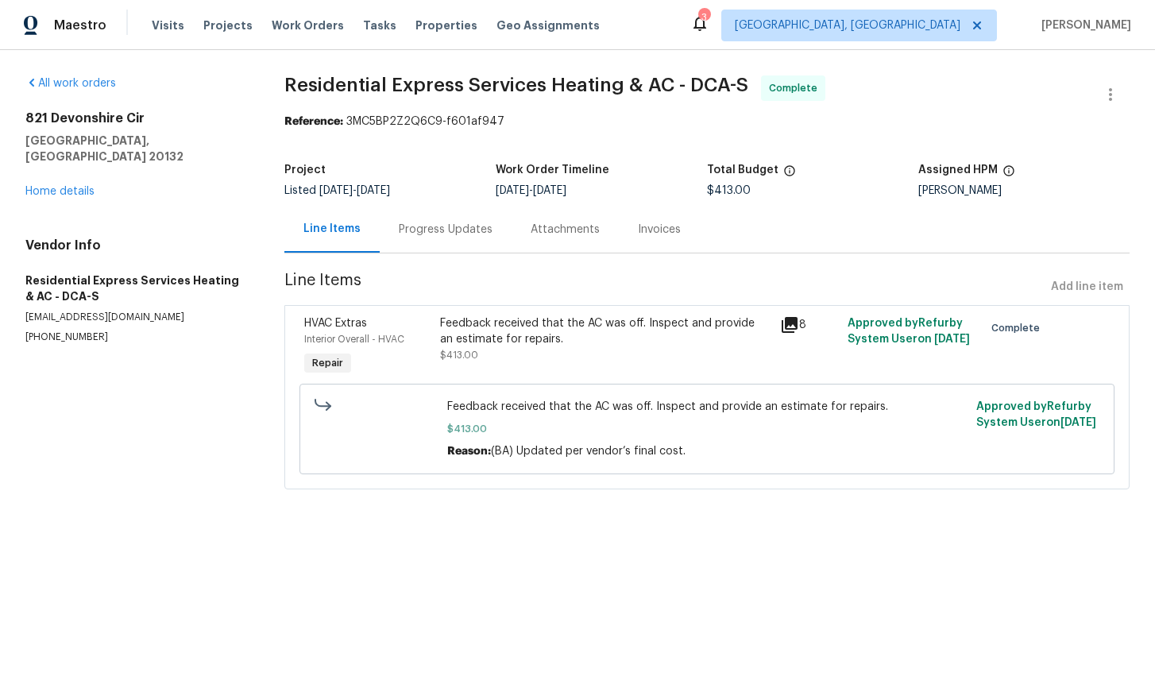
click at [454, 231] on div "Progress Updates" at bounding box center [446, 230] width 94 height 16
